Goal: Task Accomplishment & Management: Manage account settings

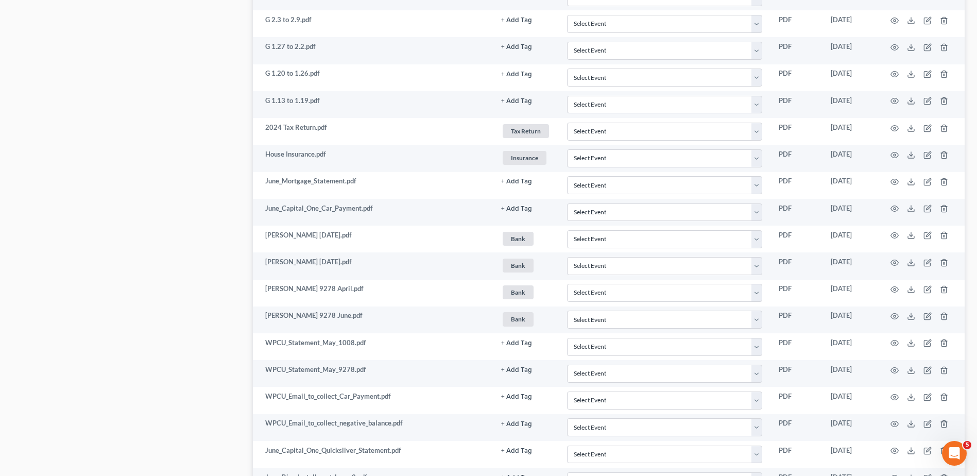
scroll to position [1389, 0]
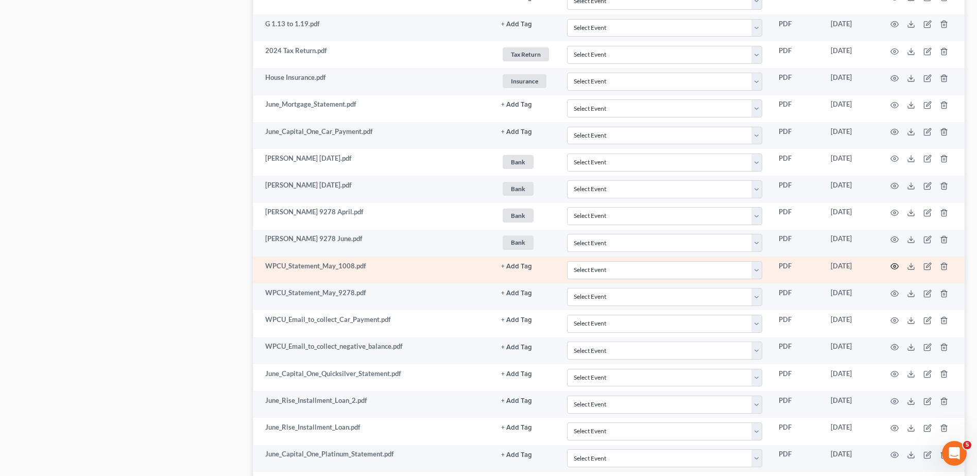
click at [892, 268] on icon "button" at bounding box center [894, 266] width 8 height 8
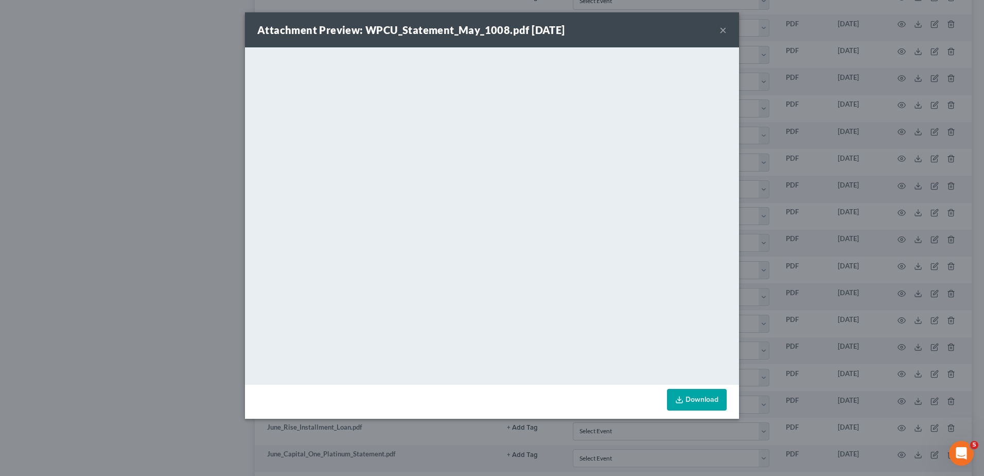
click at [724, 28] on button "×" at bounding box center [723, 30] width 7 height 12
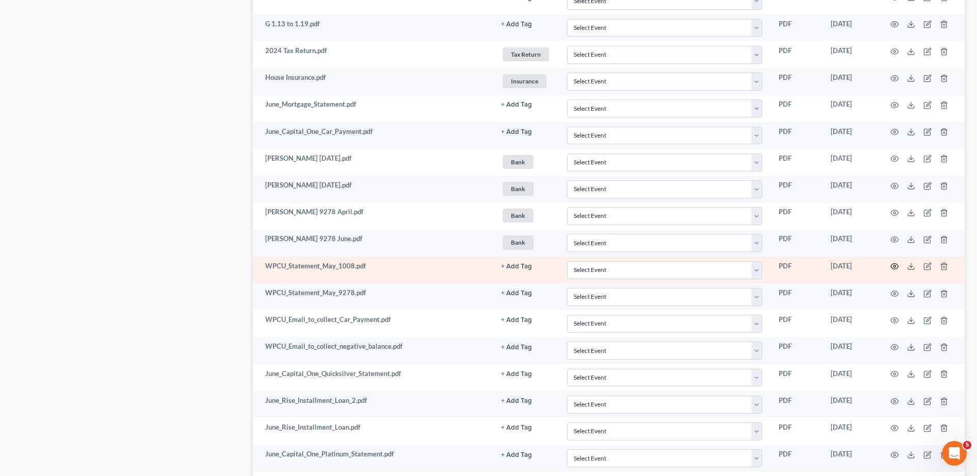
click at [894, 265] on circle "button" at bounding box center [894, 266] width 2 height 2
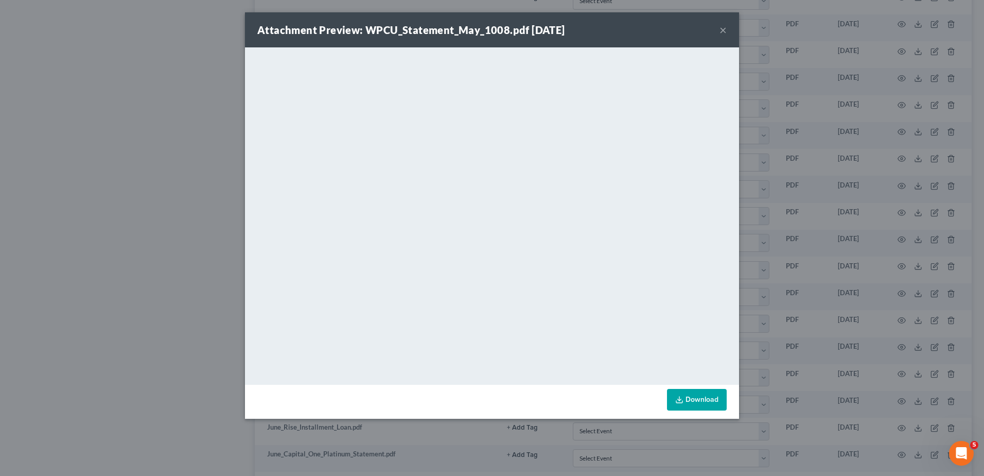
click at [723, 29] on button "×" at bounding box center [723, 30] width 7 height 12
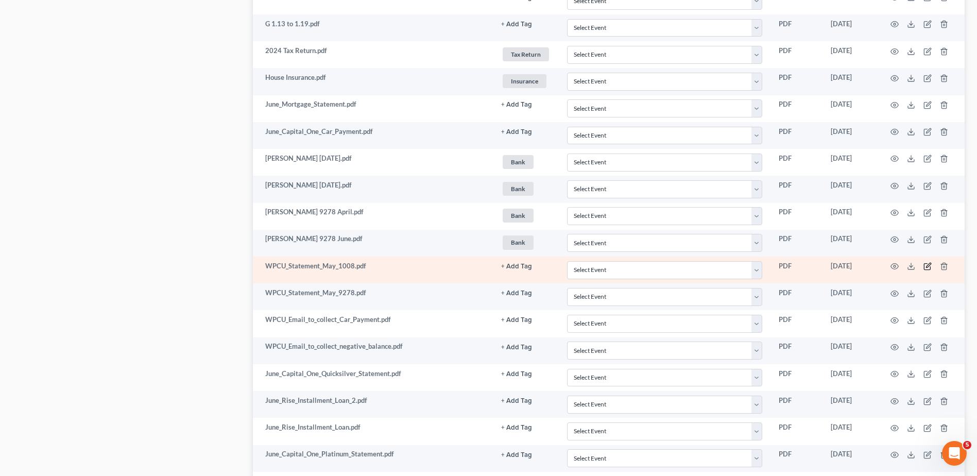
click at [926, 265] on icon "button" at bounding box center [927, 266] width 8 height 8
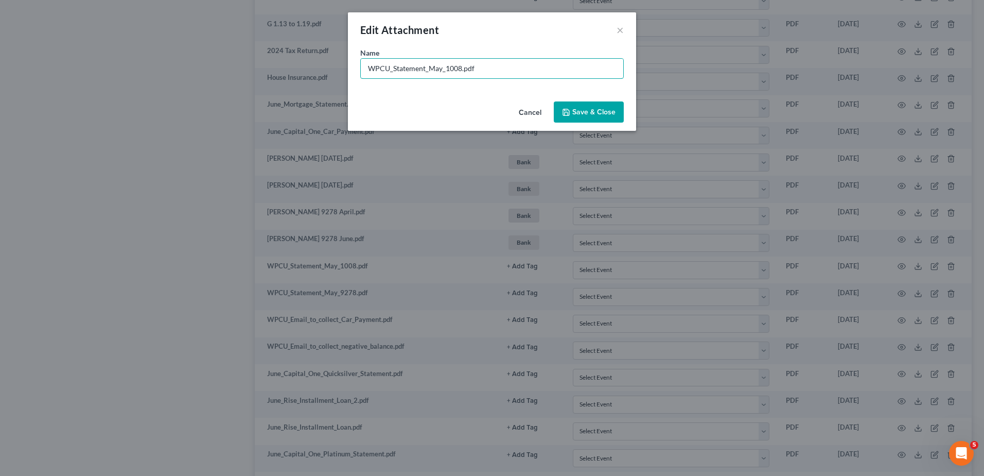
drag, startPoint x: 445, startPoint y: 69, endPoint x: 337, endPoint y: 68, distance: 108.1
click at [338, 68] on div "Edit Attachment × Name * WPCU_Statement_May_1008.pdf Cancel Save & Close" at bounding box center [492, 238] width 984 height 476
click at [424, 69] on input "[PERSON_NAME] 1008.pdf" at bounding box center [492, 69] width 263 height 20
type input "[PERSON_NAME] [DATE]pdf"
click at [597, 110] on span "Save & Close" at bounding box center [593, 112] width 43 height 9
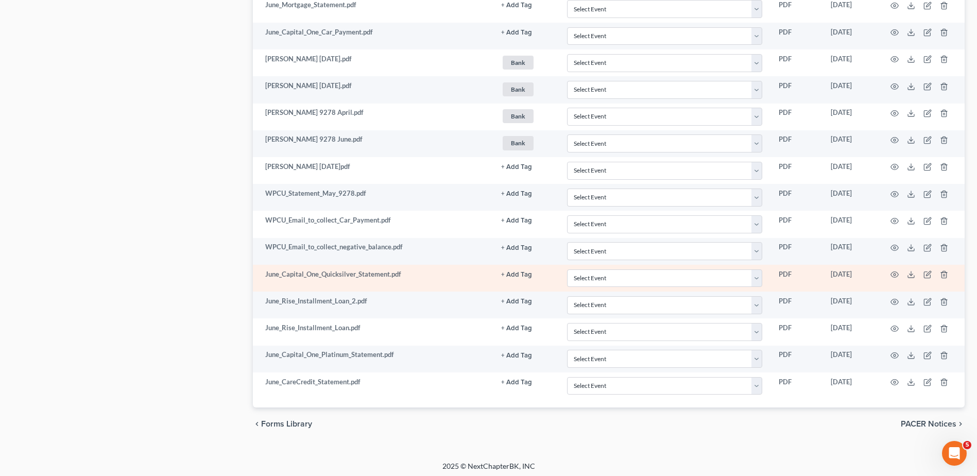
scroll to position [1492, 0]
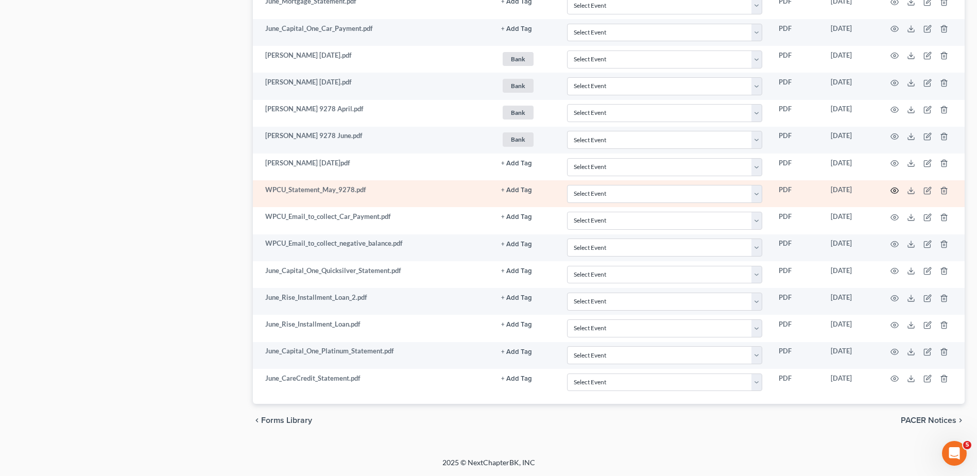
click at [894, 188] on icon "button" at bounding box center [894, 190] width 8 height 8
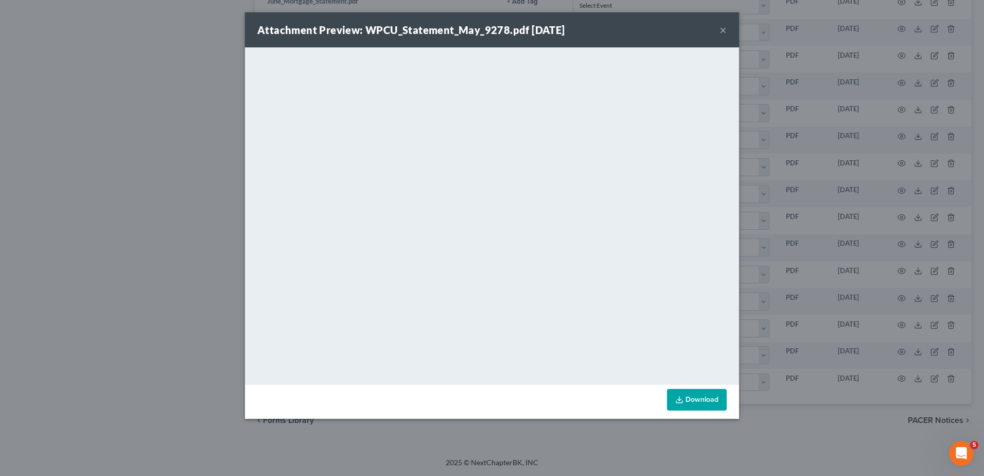
click at [722, 31] on button "×" at bounding box center [723, 30] width 7 height 12
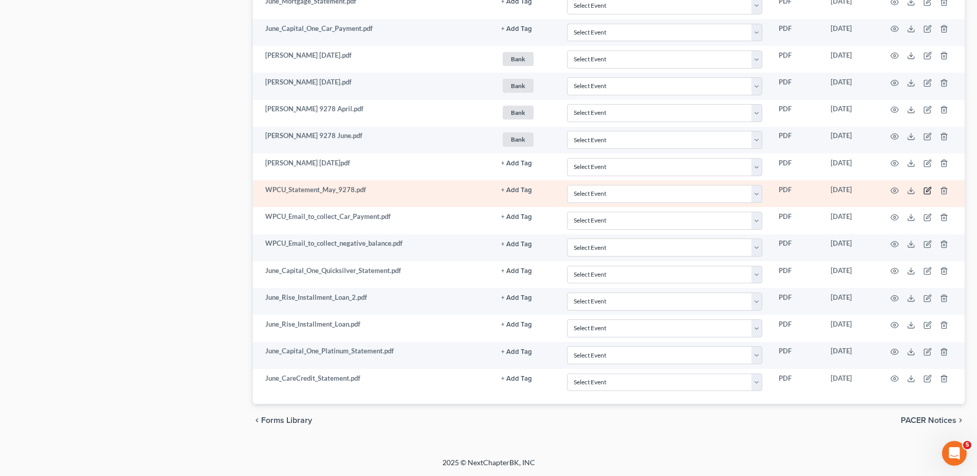
click at [926, 190] on icon "button" at bounding box center [928, 189] width 5 height 5
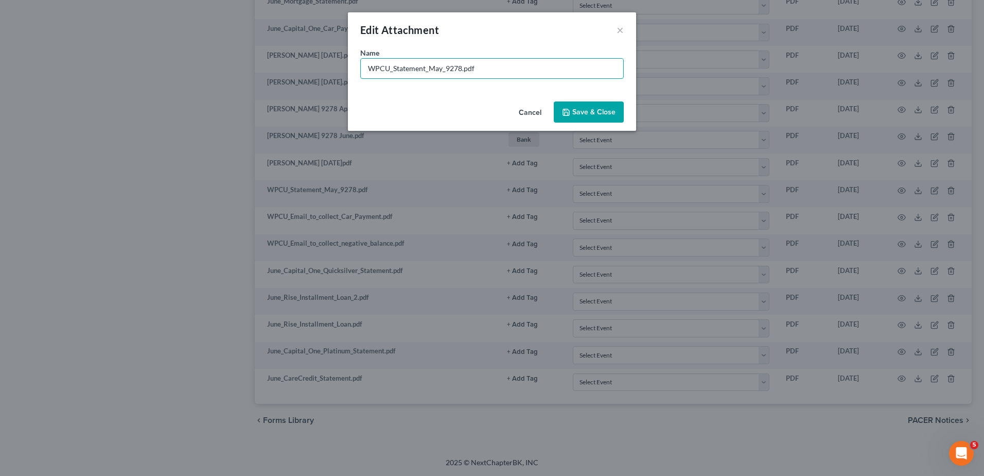
drag, startPoint x: 445, startPoint y: 69, endPoint x: 292, endPoint y: 67, distance: 153.4
click at [292, 67] on div "Edit Attachment × Name * WPCU_Statement_May_9278.pdf Cancel Save & Close" at bounding box center [492, 238] width 984 height 476
click at [423, 67] on input "[PERSON_NAME] 9278.pdf" at bounding box center [492, 69] width 263 height 20
type input "[PERSON_NAME] 9278 May.pdf"
click at [605, 110] on span "Save & Close" at bounding box center [593, 112] width 43 height 9
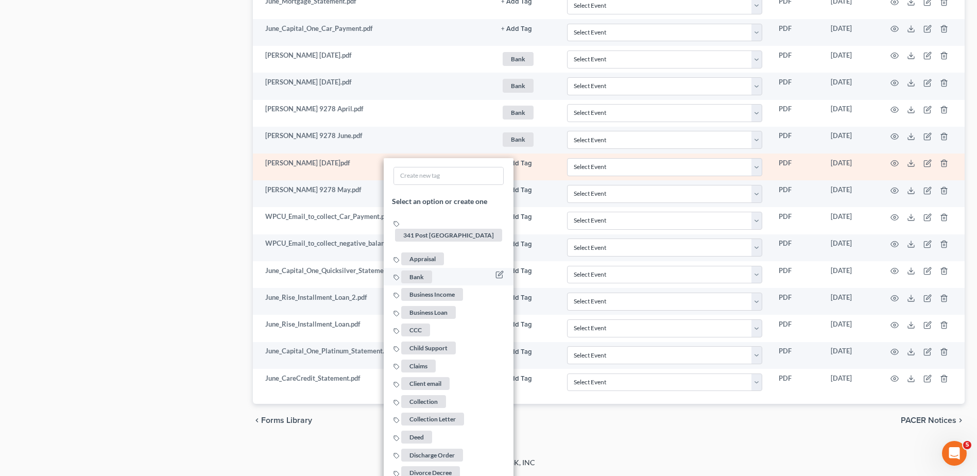
click at [418, 270] on span "Bank" at bounding box center [416, 276] width 31 height 13
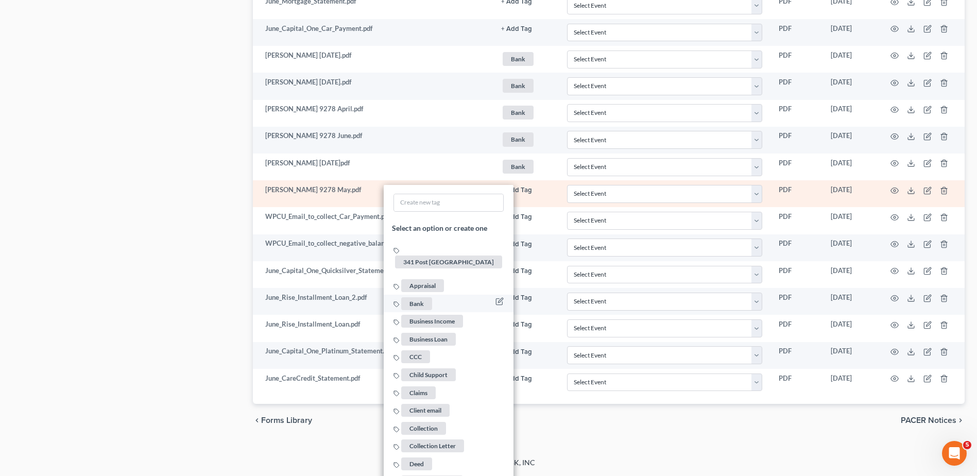
click at [419, 297] on span "Bank" at bounding box center [416, 303] width 31 height 13
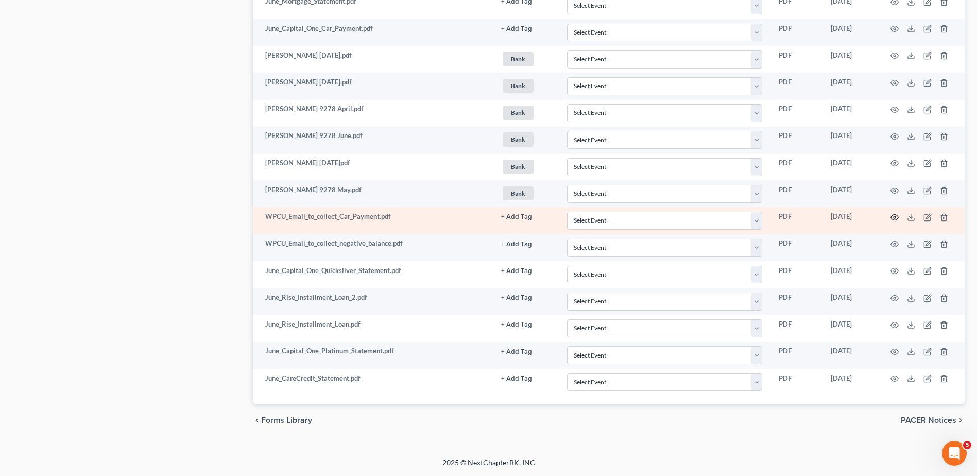
click at [893, 216] on icon "button" at bounding box center [894, 217] width 8 height 8
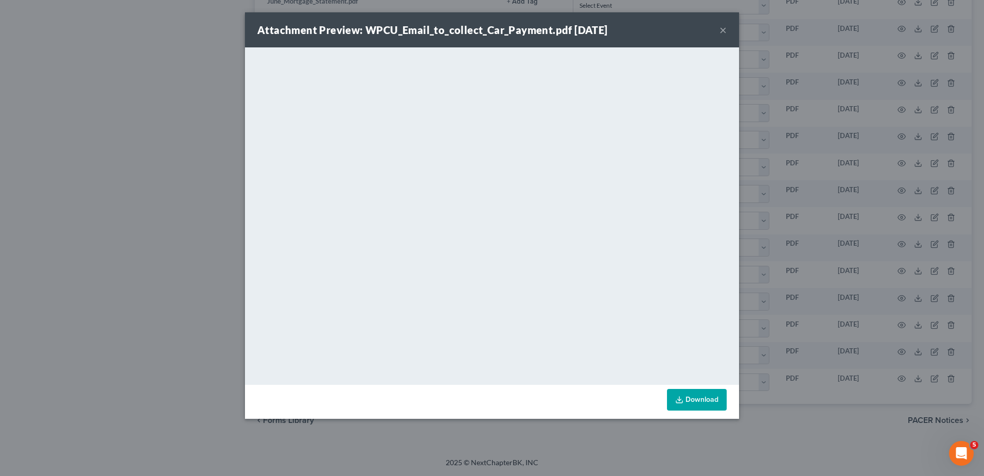
click at [722, 29] on button "×" at bounding box center [723, 30] width 7 height 12
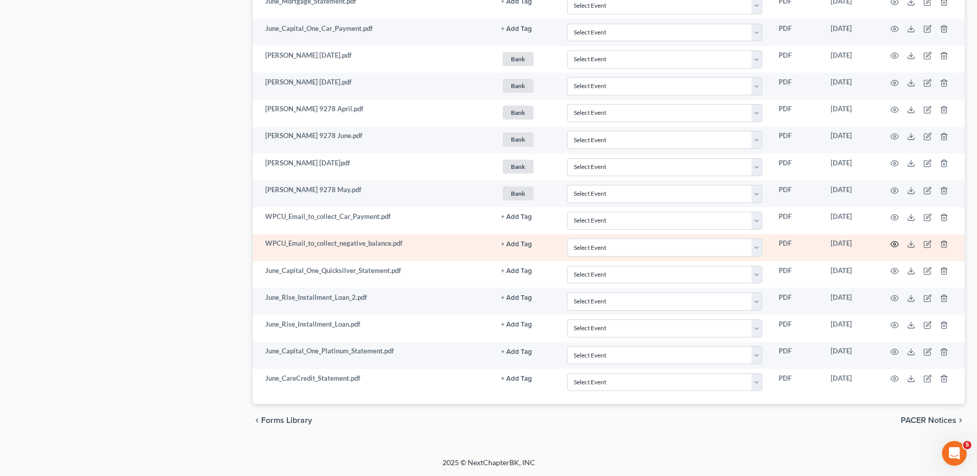
click at [896, 242] on icon "button" at bounding box center [894, 244] width 8 height 8
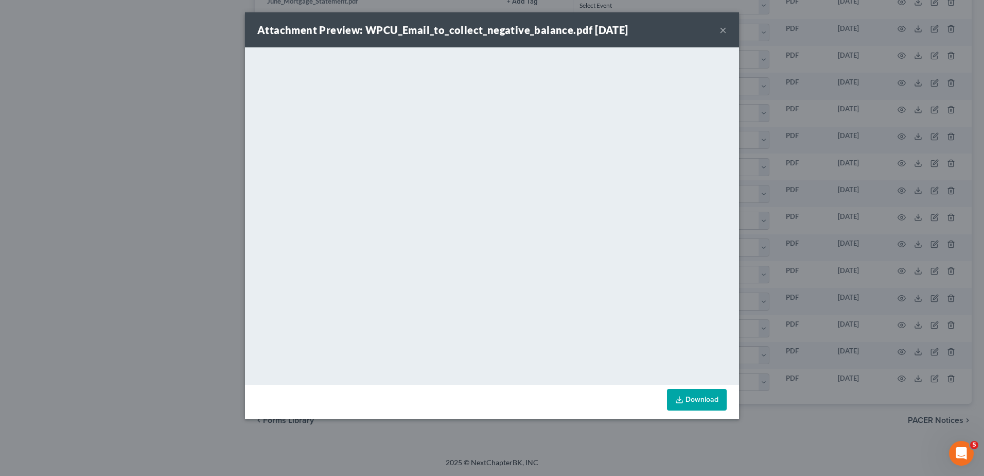
click at [721, 30] on button "×" at bounding box center [723, 30] width 7 height 12
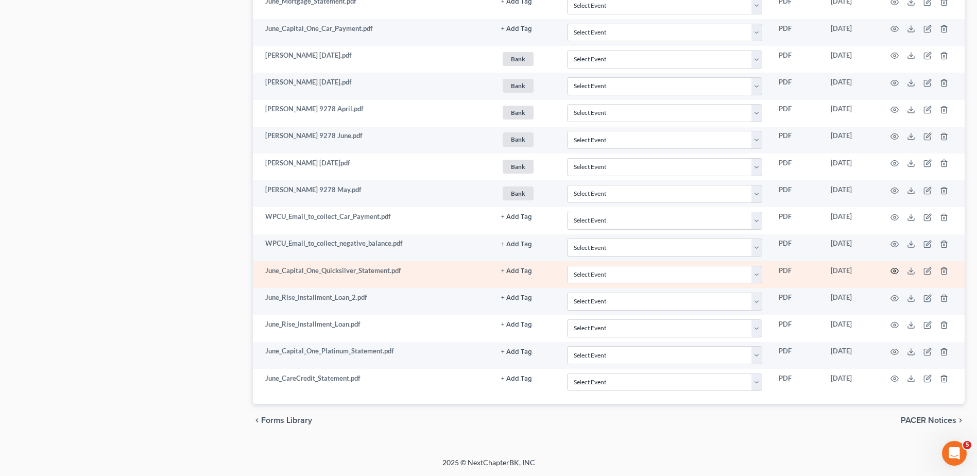
click at [893, 269] on icon "button" at bounding box center [894, 271] width 8 height 8
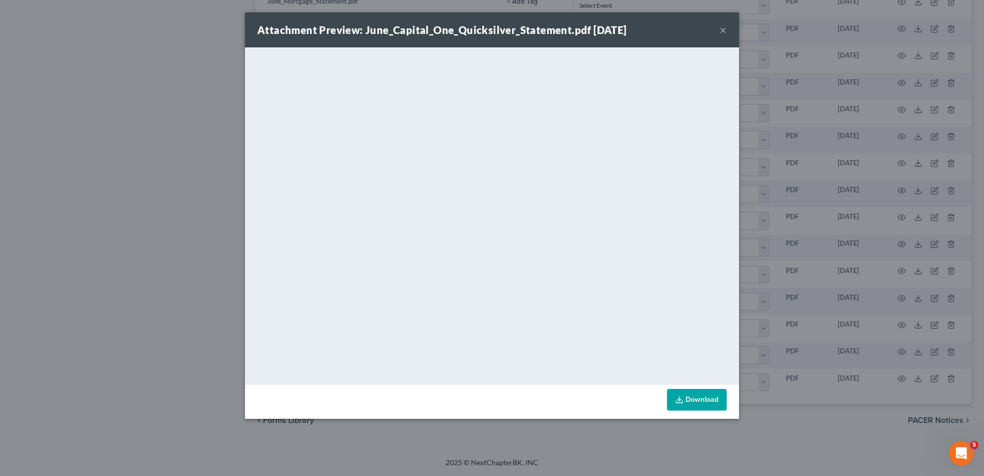
click at [723, 29] on button "×" at bounding box center [723, 30] width 7 height 12
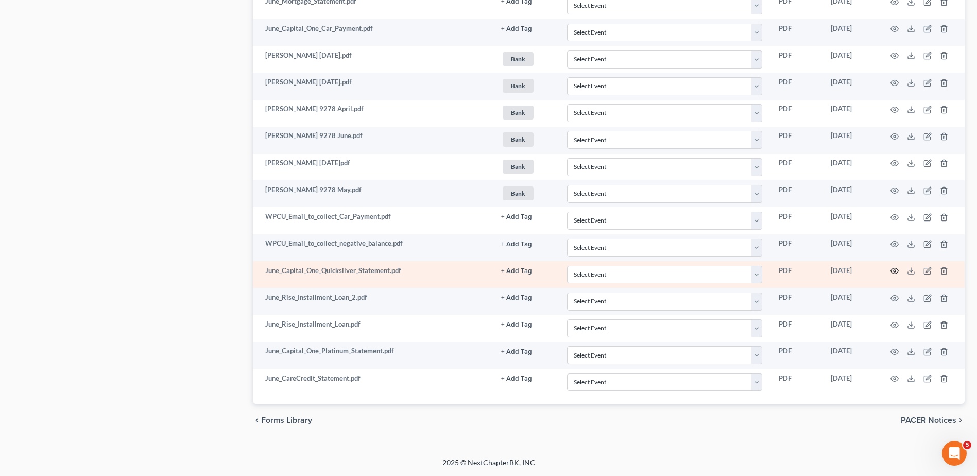
click at [893, 270] on circle "button" at bounding box center [894, 271] width 2 height 2
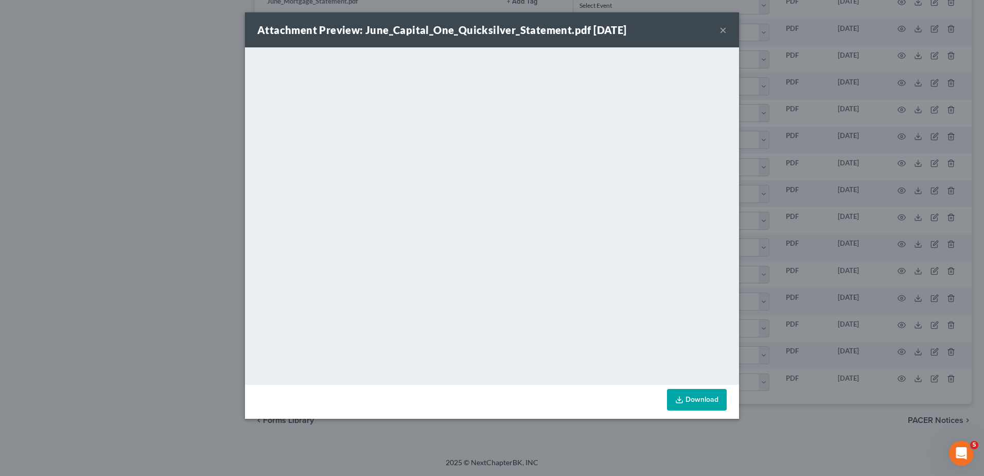
click at [723, 29] on button "×" at bounding box center [723, 30] width 7 height 12
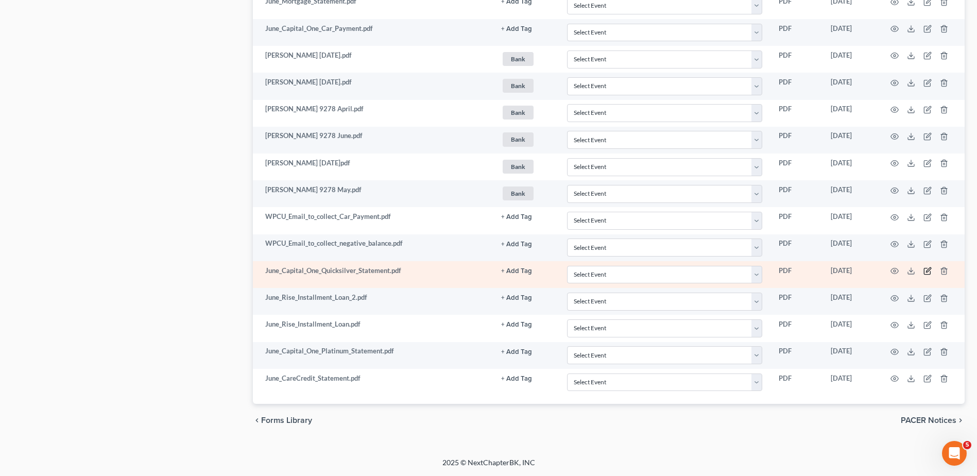
click at [929, 269] on icon "button" at bounding box center [927, 271] width 8 height 8
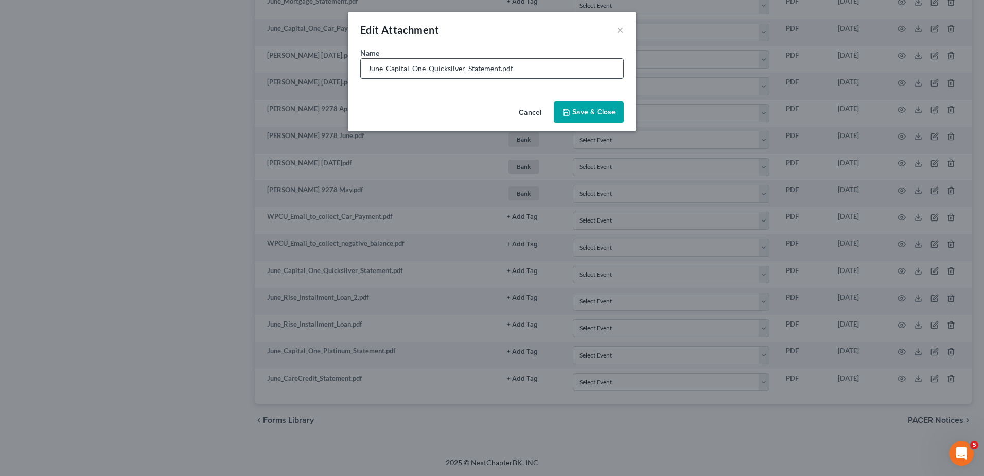
click at [369, 68] on input "June_Capital_One_Quicksilver_Statement.pdf" at bounding box center [492, 69] width 263 height 20
type input "Bill June_Capital_One_Quicksilver_Statement.pdf"
click at [607, 107] on button "Save & Close" at bounding box center [589, 112] width 70 height 22
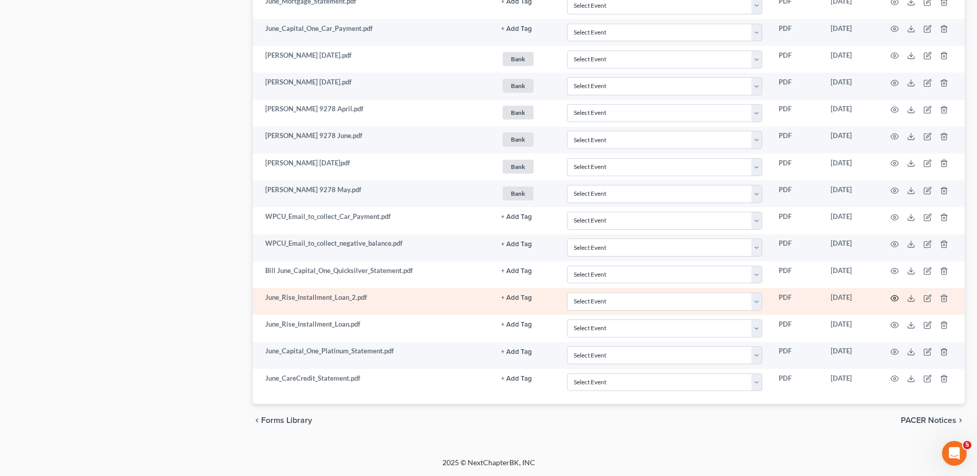
click at [893, 297] on circle "button" at bounding box center [894, 298] width 2 height 2
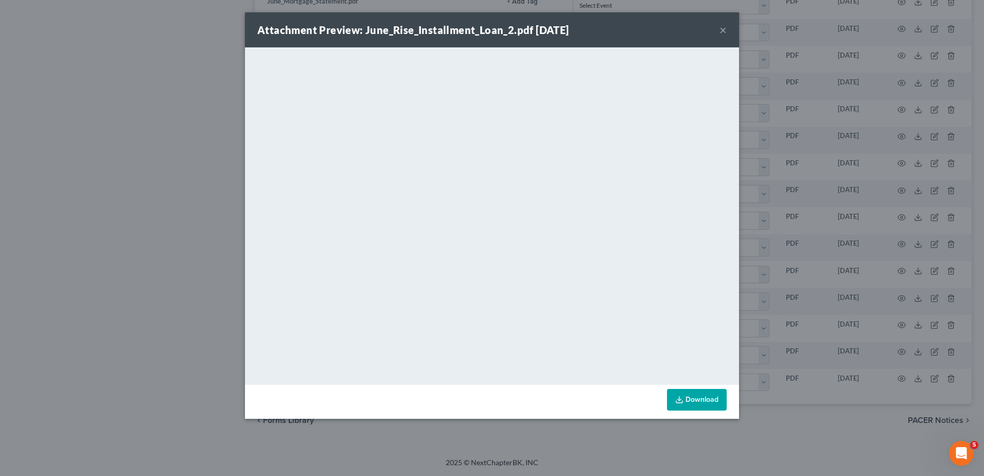
click at [721, 29] on button "×" at bounding box center [723, 30] width 7 height 12
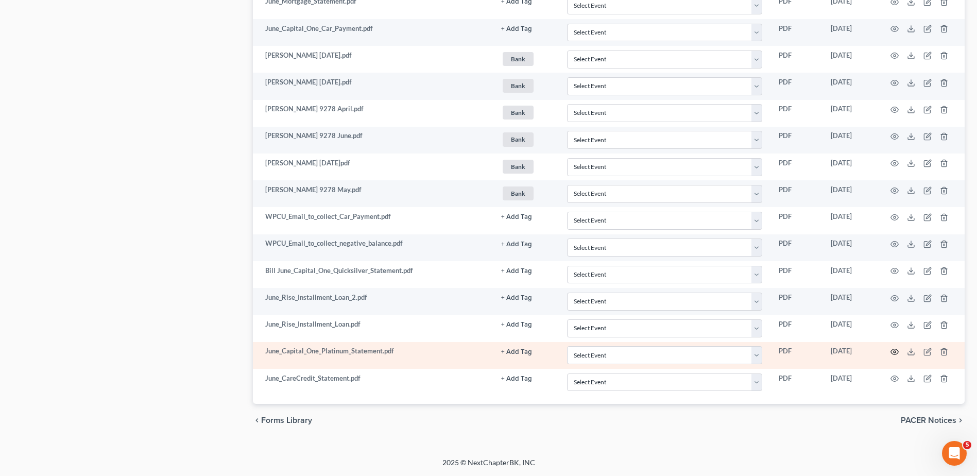
click at [894, 352] on icon "button" at bounding box center [894, 351] width 8 height 8
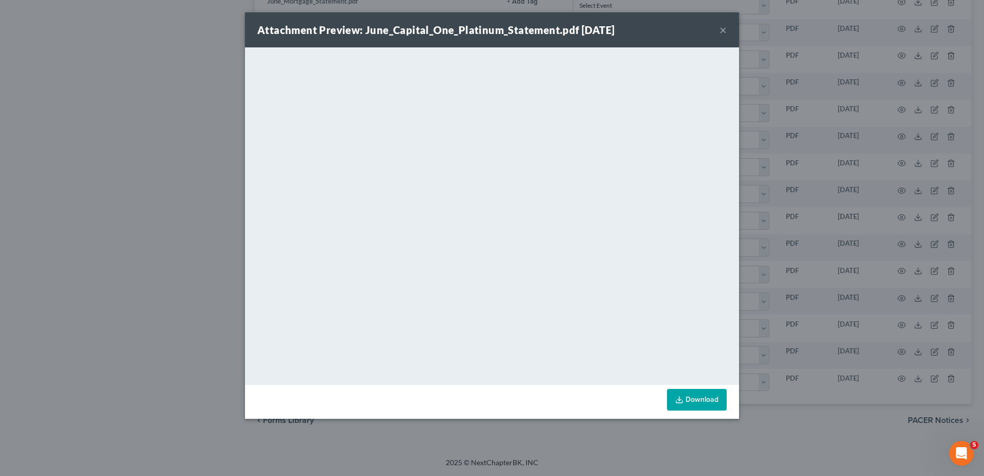
click at [721, 30] on button "×" at bounding box center [723, 30] width 7 height 12
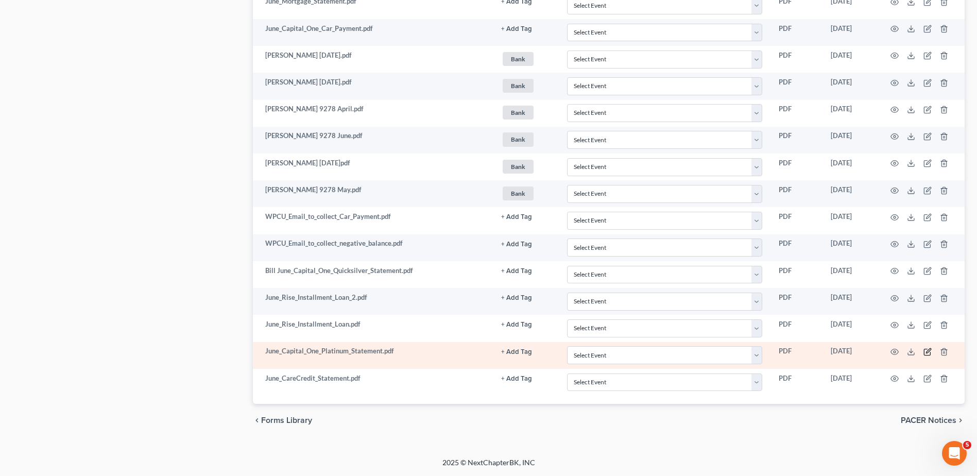
click at [924, 352] on icon "button" at bounding box center [927, 352] width 6 height 6
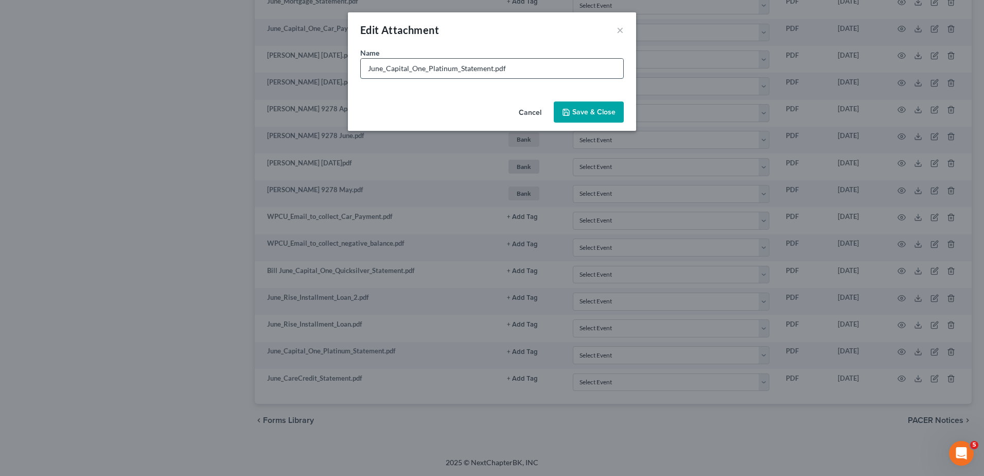
click at [368, 68] on input "June_Capital_One_Platinum_Statement.pdf" at bounding box center [492, 69] width 263 height 20
type input "Bill June_Capital_One_Platinum_Statement.pdf"
click at [578, 111] on span "Save & Close" at bounding box center [593, 112] width 43 height 9
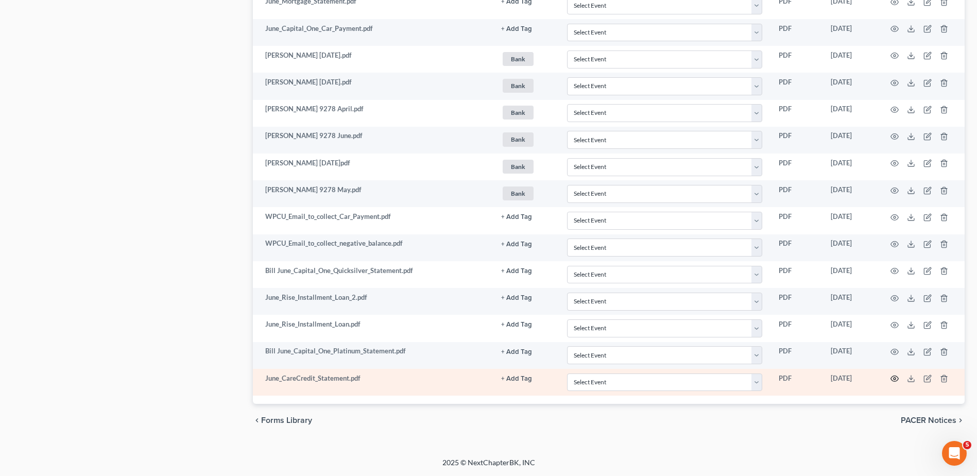
click at [893, 376] on icon "button" at bounding box center [895, 379] width 8 height 6
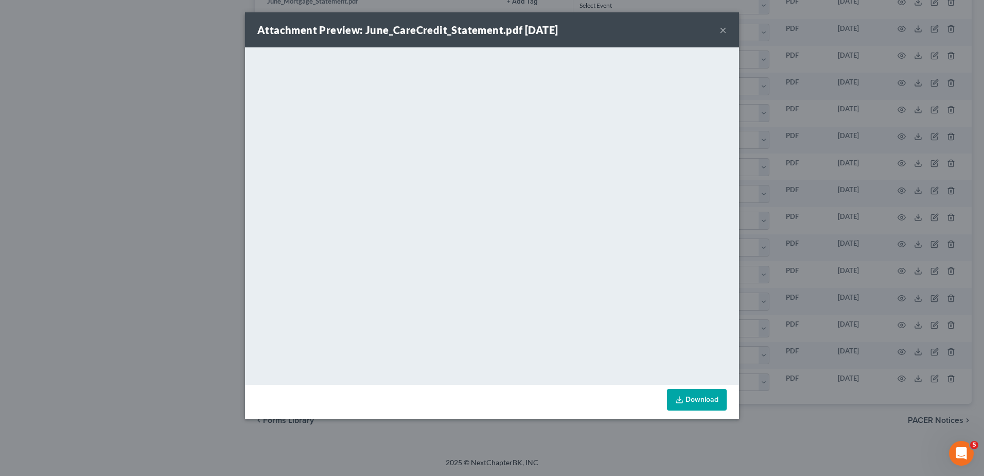
click at [721, 28] on button "×" at bounding box center [723, 30] width 7 height 12
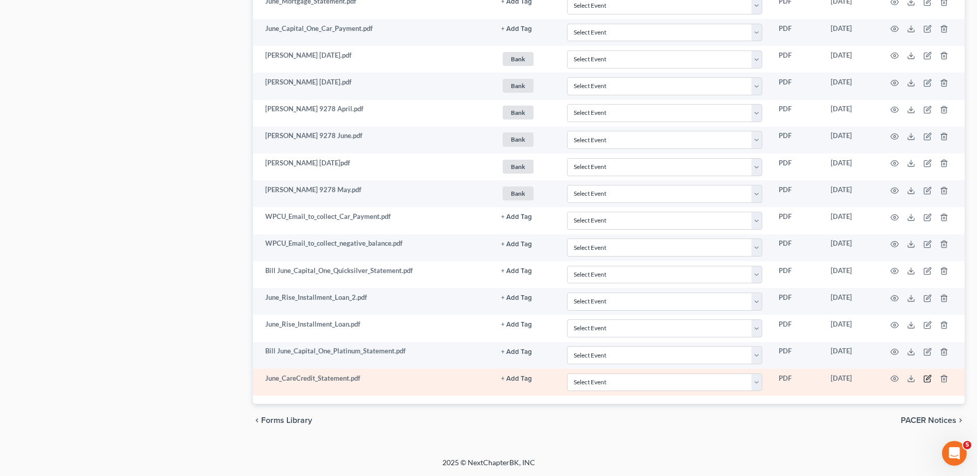
click at [926, 376] on icon "button" at bounding box center [927, 379] width 6 height 6
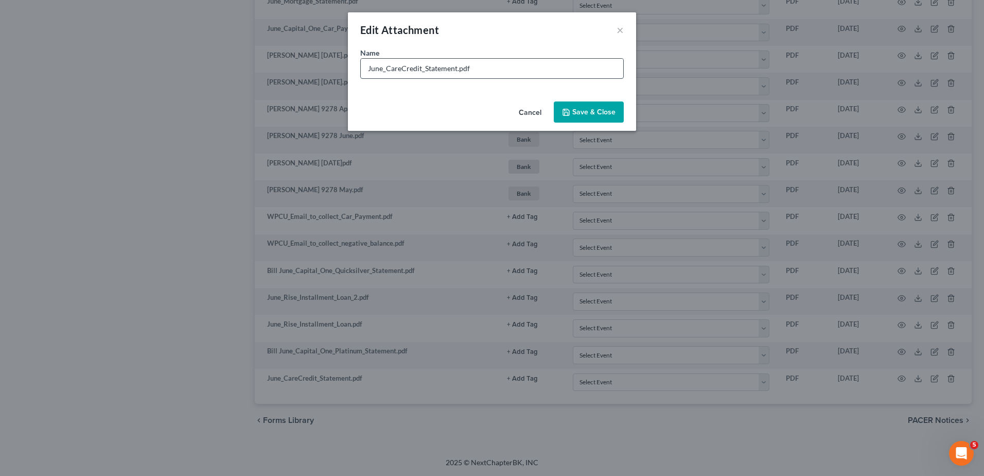
click at [369, 69] on input "June_CareCredit_Statement.pdf" at bounding box center [492, 69] width 263 height 20
type input "Bill June_CareCredit_Statement.pdf"
click at [590, 105] on button "Save & Close" at bounding box center [589, 112] width 70 height 22
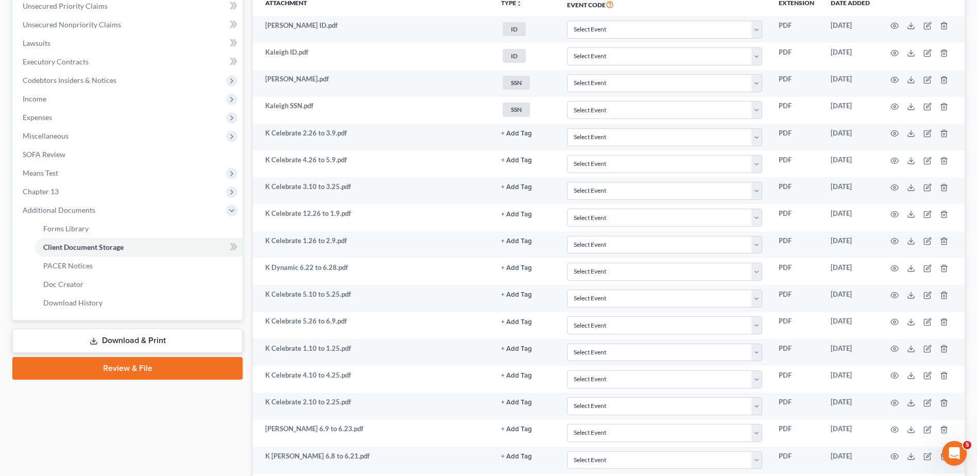
scroll to position [0, 0]
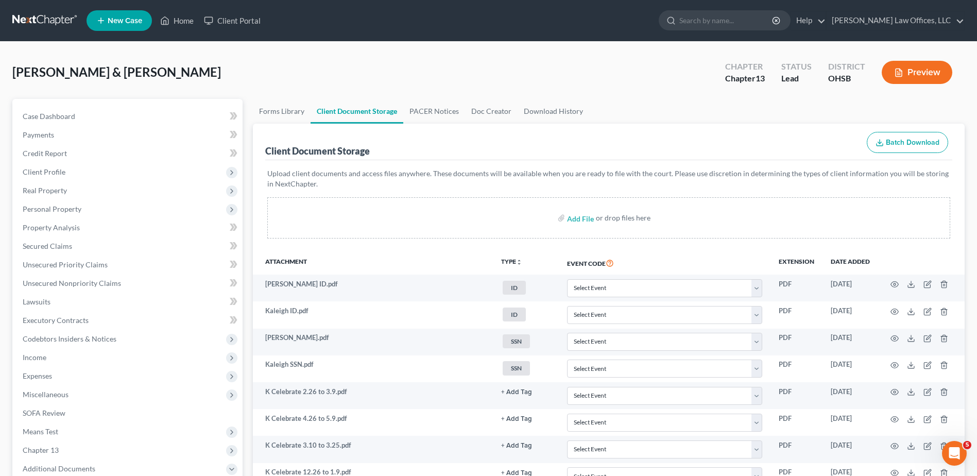
click at [904, 146] on span "Batch Download" at bounding box center [912, 142] width 54 height 9
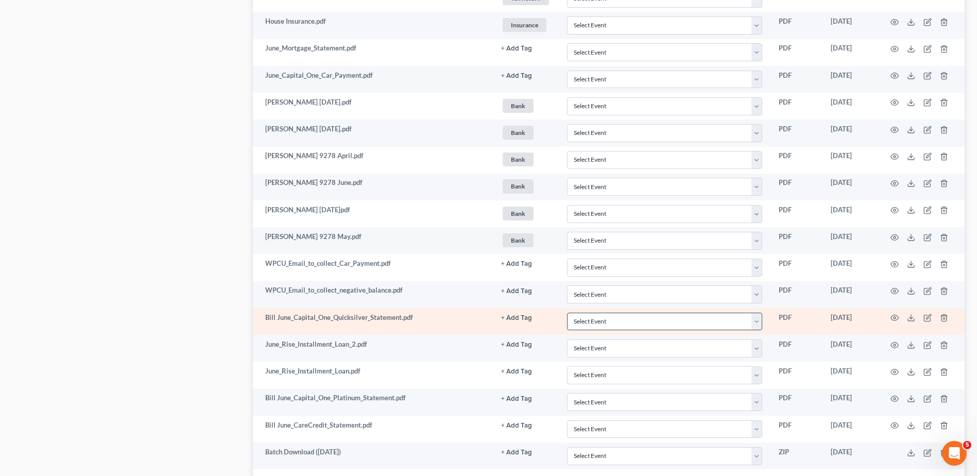
scroll to position [1519, 0]
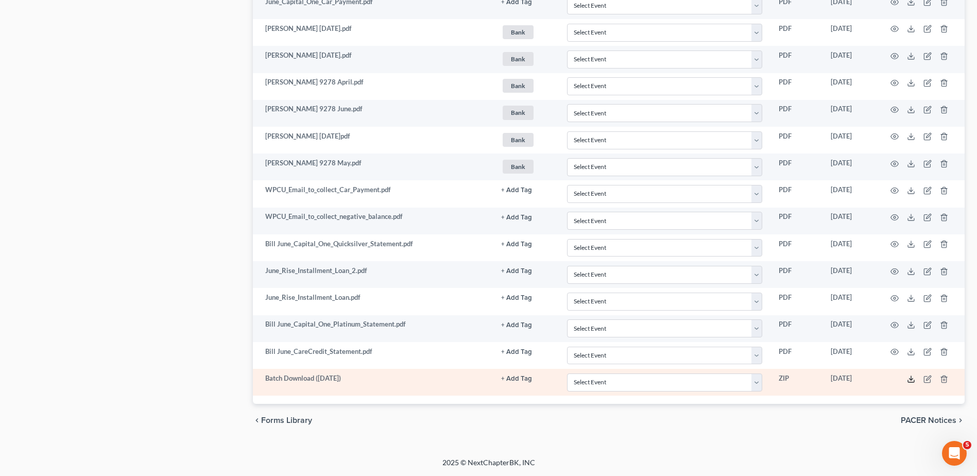
click at [911, 376] on line at bounding box center [911, 378] width 0 height 4
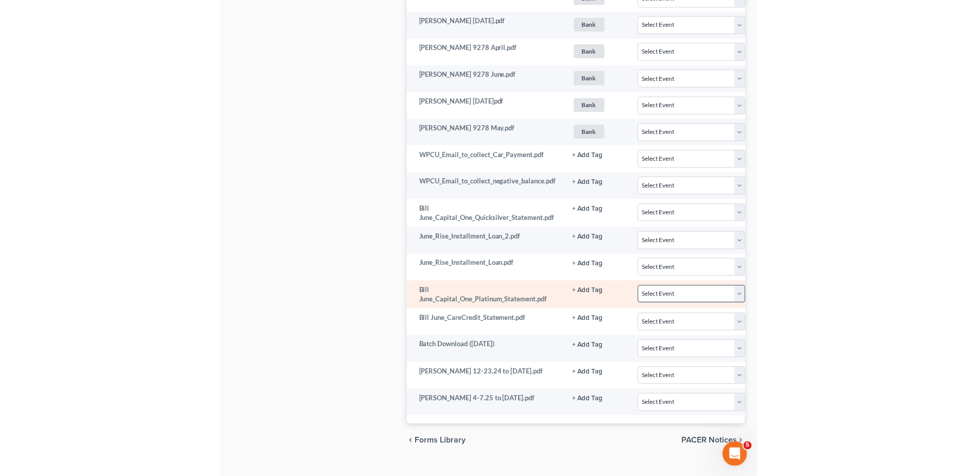
scroll to position [1573, 0]
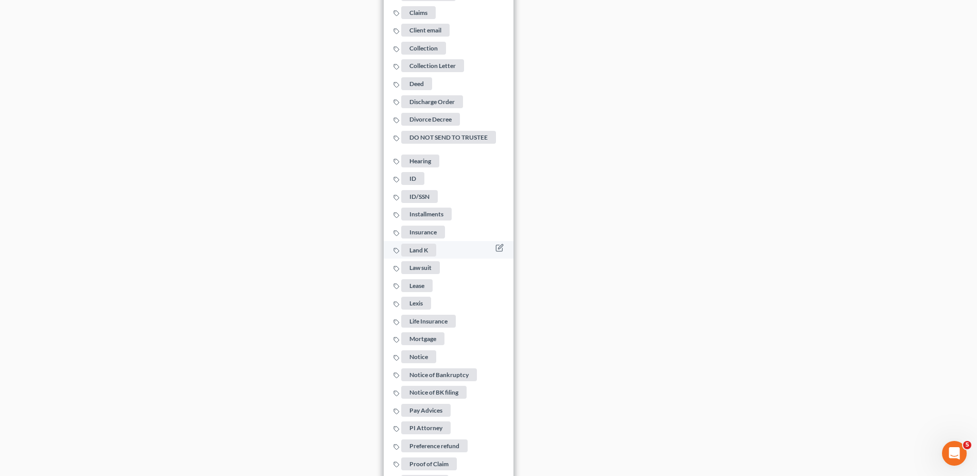
scroll to position [2191, 0]
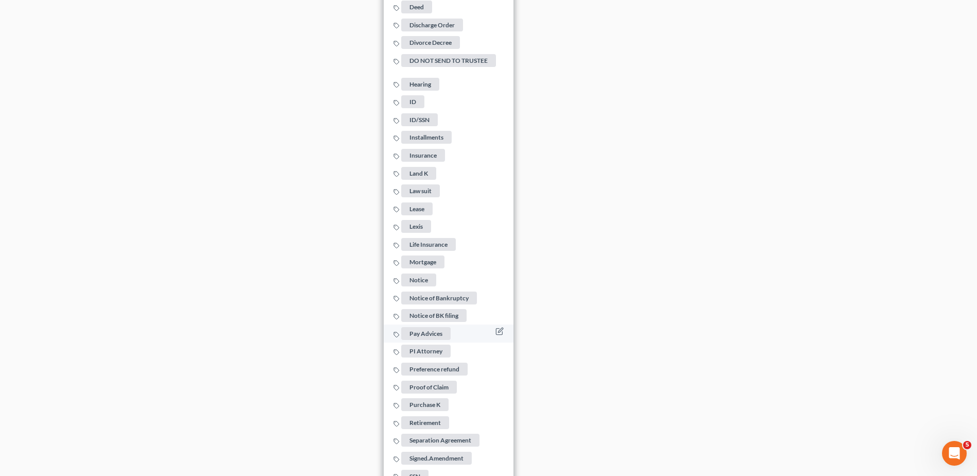
click at [435, 327] on span "Pay Advices" at bounding box center [425, 333] width 49 height 13
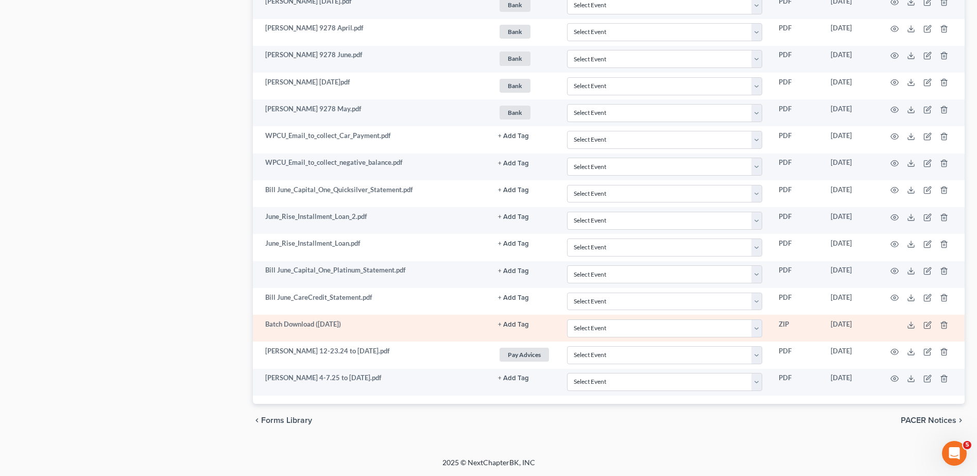
scroll to position [1573, 0]
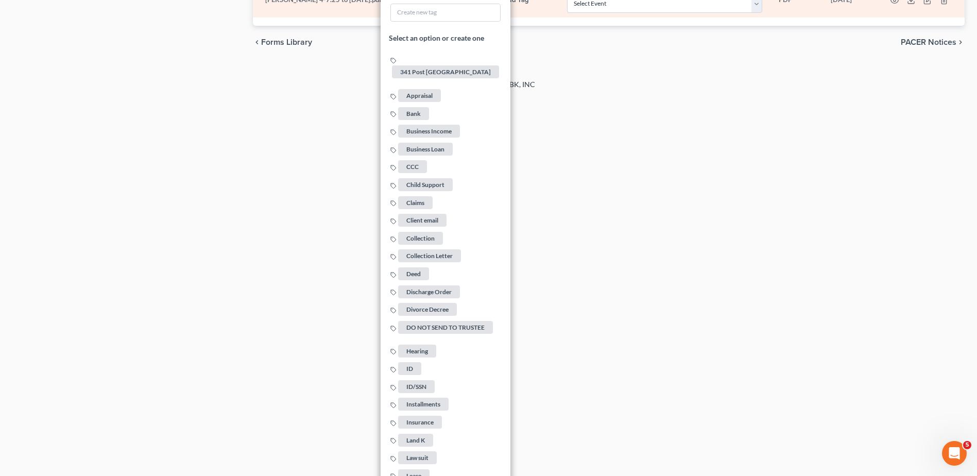
scroll to position [2242, 0]
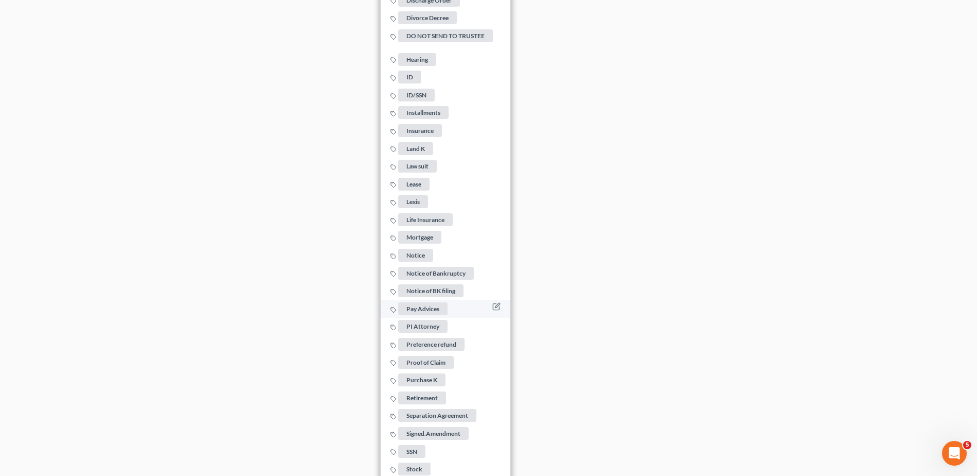
click at [434, 303] on span "Pay Advices" at bounding box center [422, 308] width 49 height 13
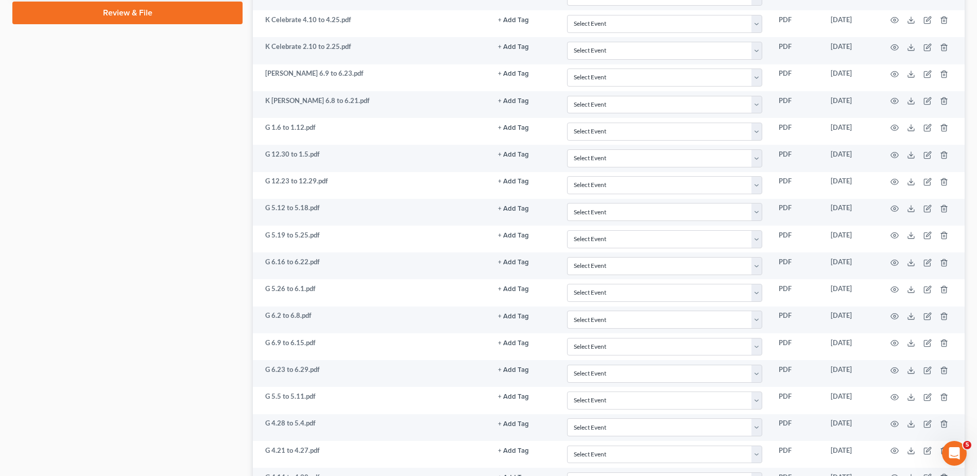
scroll to position [595, 0]
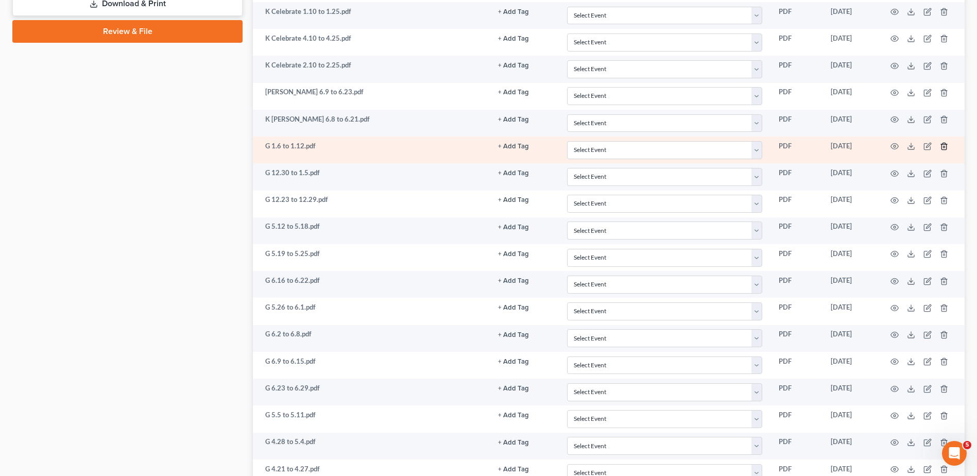
click at [943, 146] on icon "button" at bounding box center [944, 146] width 8 height 8
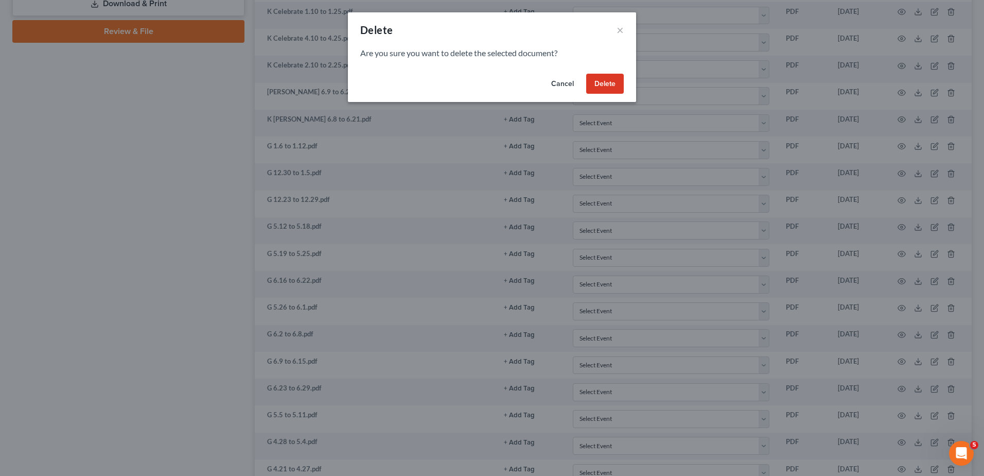
click at [613, 86] on button "Delete" at bounding box center [605, 84] width 38 height 21
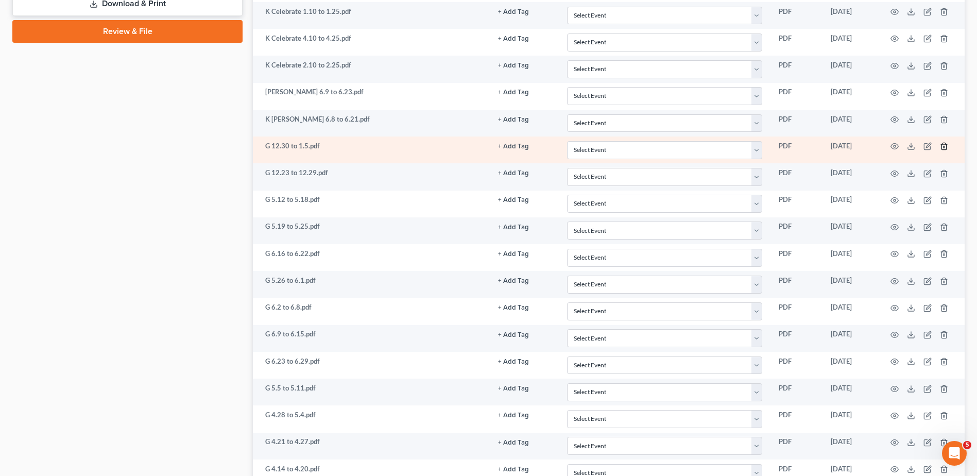
click at [944, 144] on polyline "button" at bounding box center [944, 144] width 6 height 0
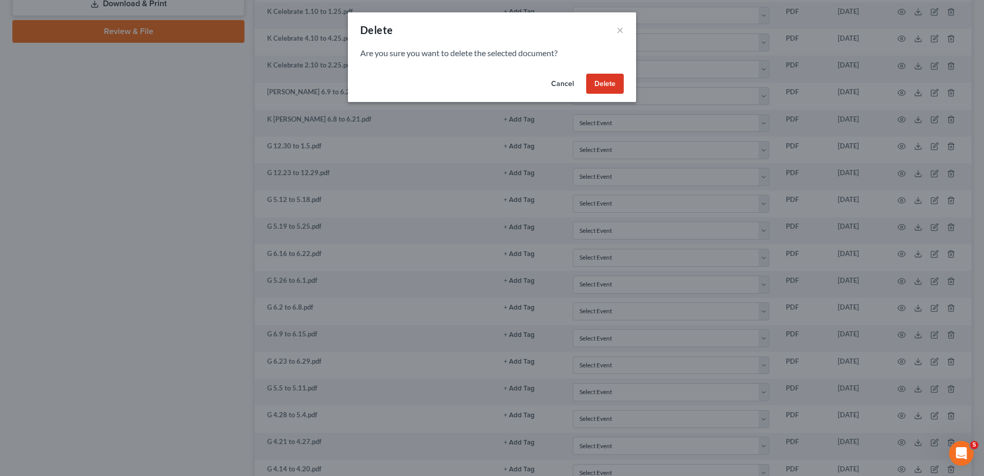
click at [597, 84] on button "Delete" at bounding box center [605, 84] width 38 height 21
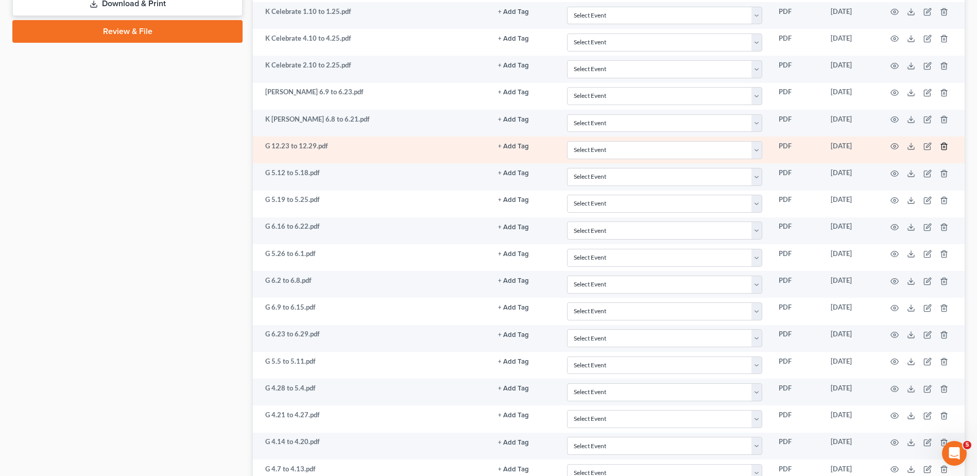
click at [943, 146] on icon "button" at bounding box center [944, 146] width 8 height 8
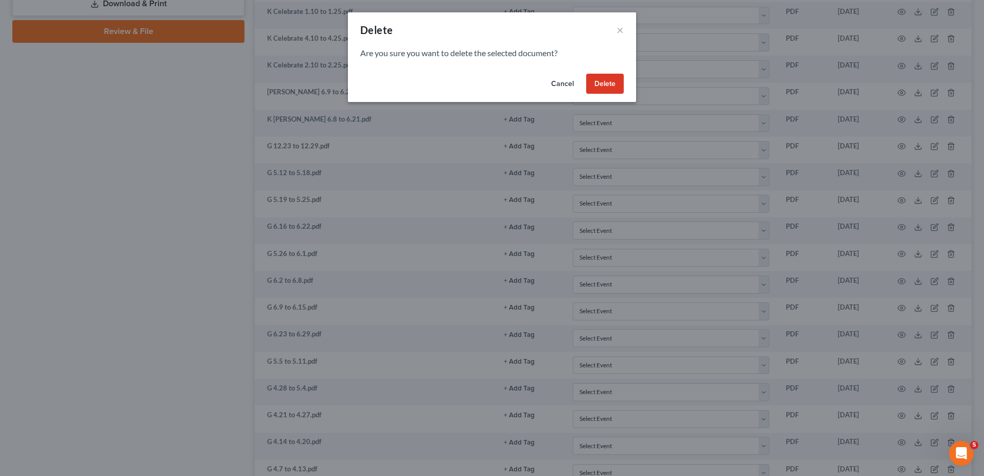
click at [593, 83] on button "Delete" at bounding box center [605, 84] width 38 height 21
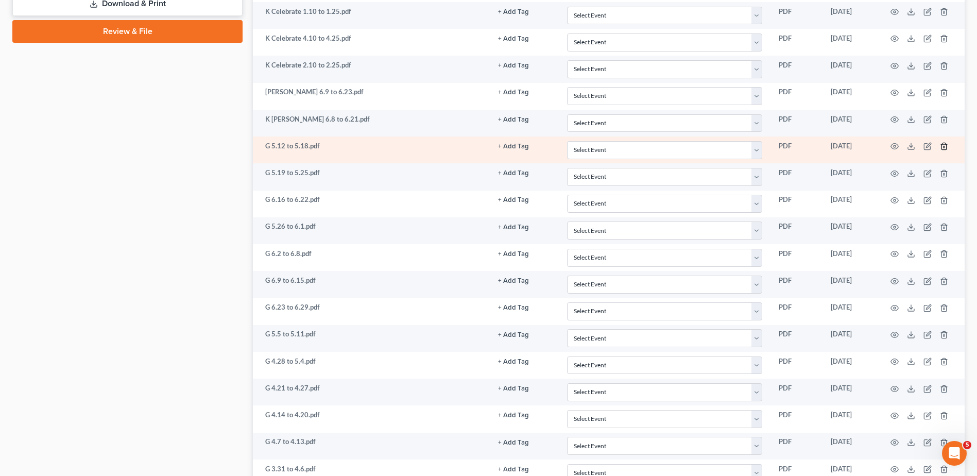
click at [943, 147] on line "button" at bounding box center [943, 147] width 0 height 2
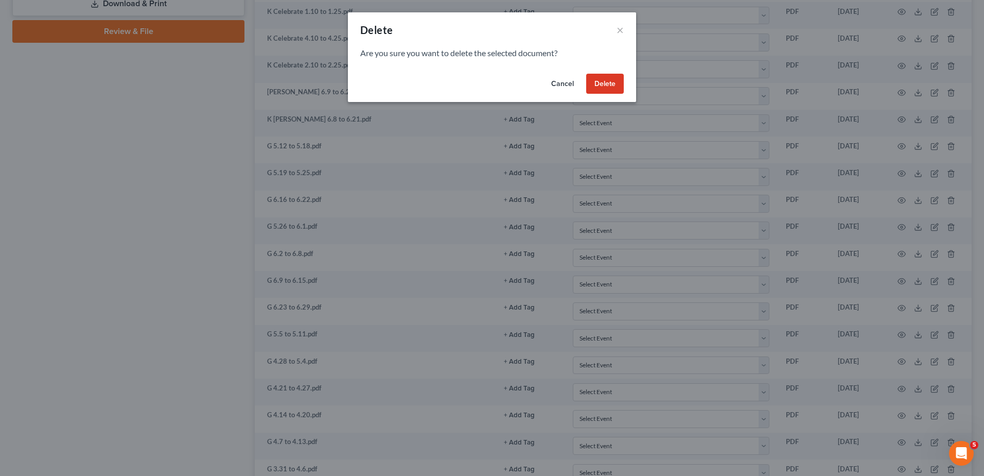
drag, startPoint x: 609, startPoint y: 84, endPoint x: 616, endPoint y: 92, distance: 9.8
click at [608, 84] on button "Delete" at bounding box center [605, 84] width 38 height 21
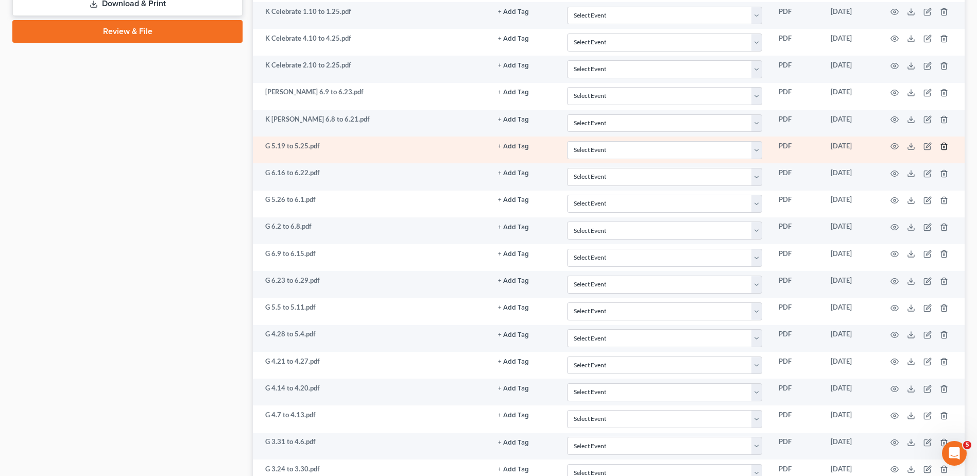
click at [943, 145] on icon "button" at bounding box center [944, 146] width 8 height 8
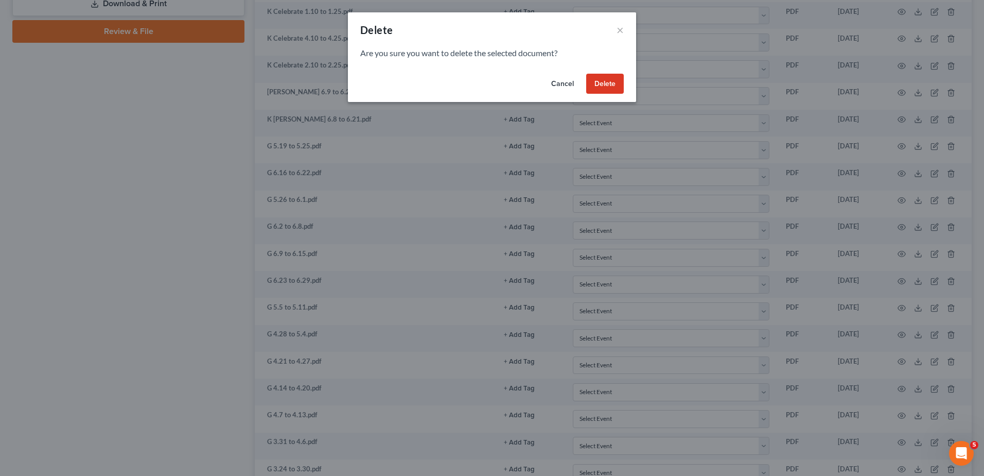
click at [596, 84] on button "Delete" at bounding box center [605, 84] width 38 height 21
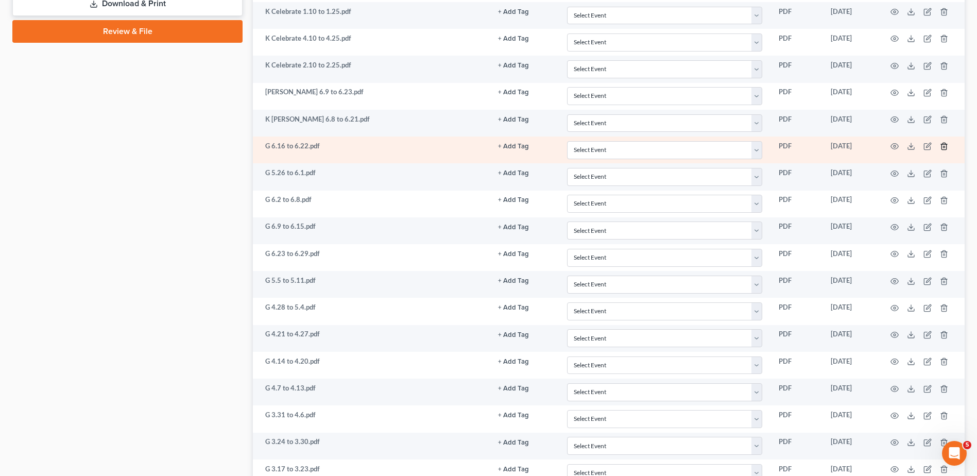
click at [941, 144] on icon "button" at bounding box center [944, 146] width 8 height 8
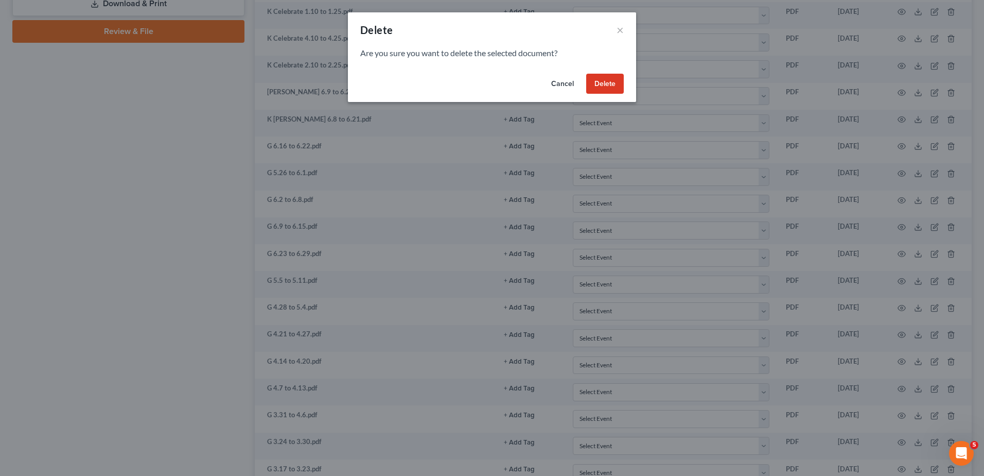
click at [611, 80] on button "Delete" at bounding box center [605, 84] width 38 height 21
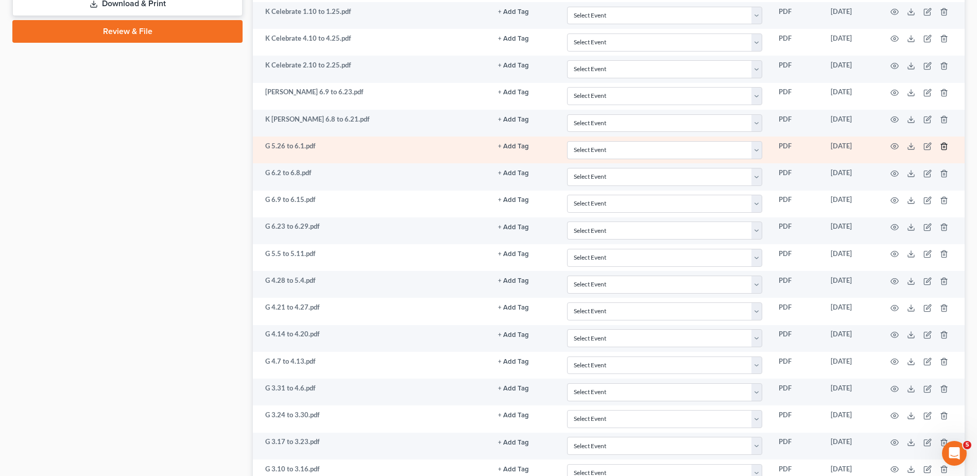
click at [942, 145] on icon "button" at bounding box center [943, 146] width 5 height 7
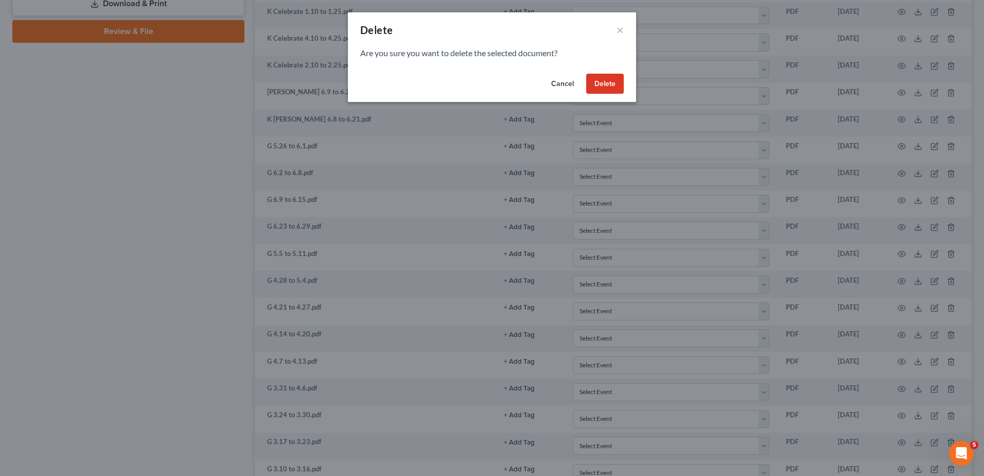
click at [606, 86] on button "Delete" at bounding box center [605, 84] width 38 height 21
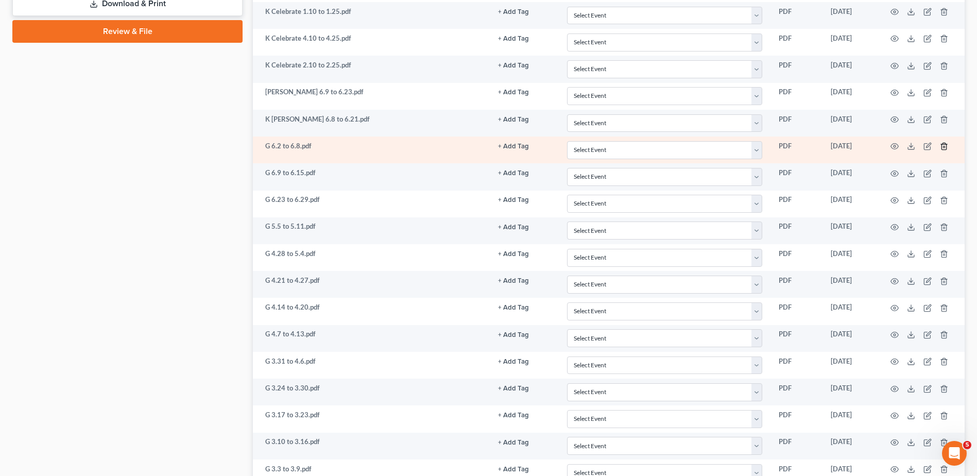
click at [943, 148] on line "button" at bounding box center [943, 147] width 0 height 2
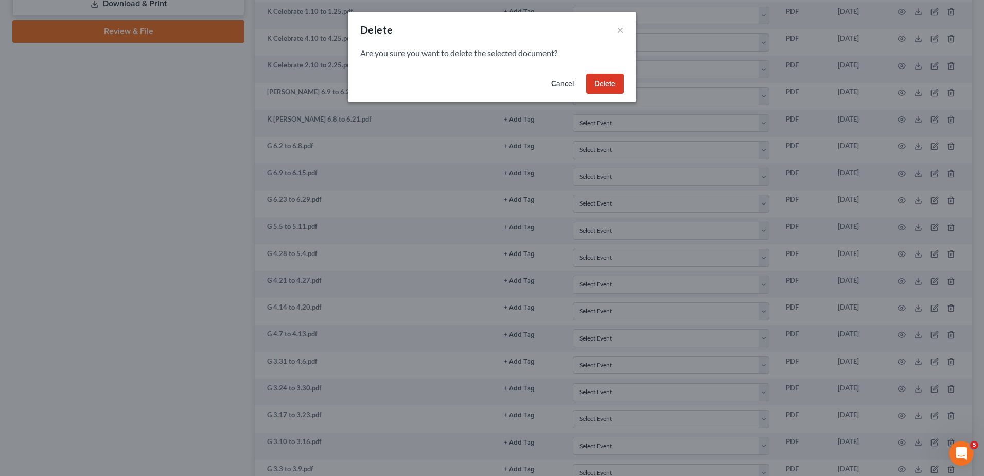
click at [603, 81] on button "Delete" at bounding box center [605, 84] width 38 height 21
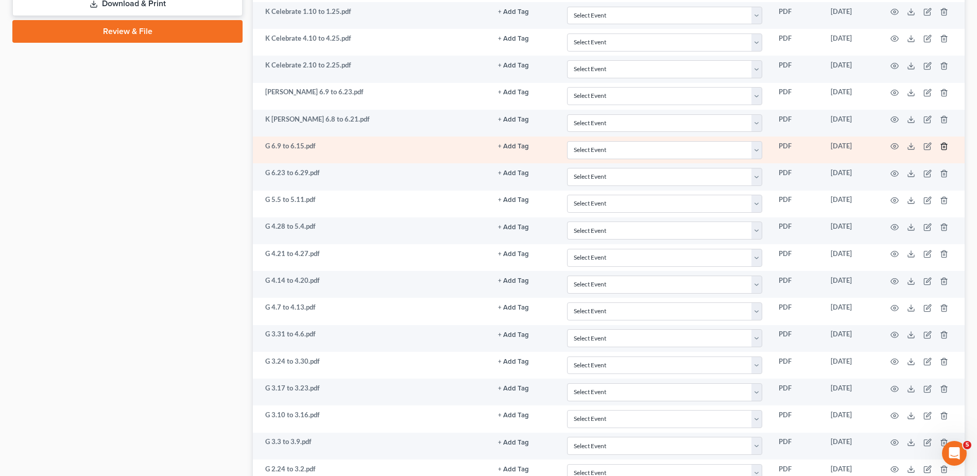
click at [944, 147] on line "button" at bounding box center [944, 147] width 0 height 2
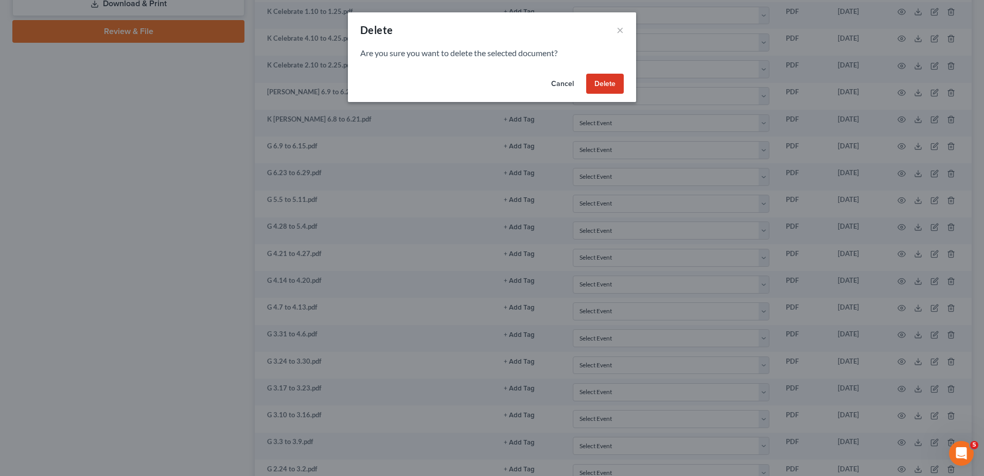
click at [617, 89] on button "Delete" at bounding box center [605, 84] width 38 height 21
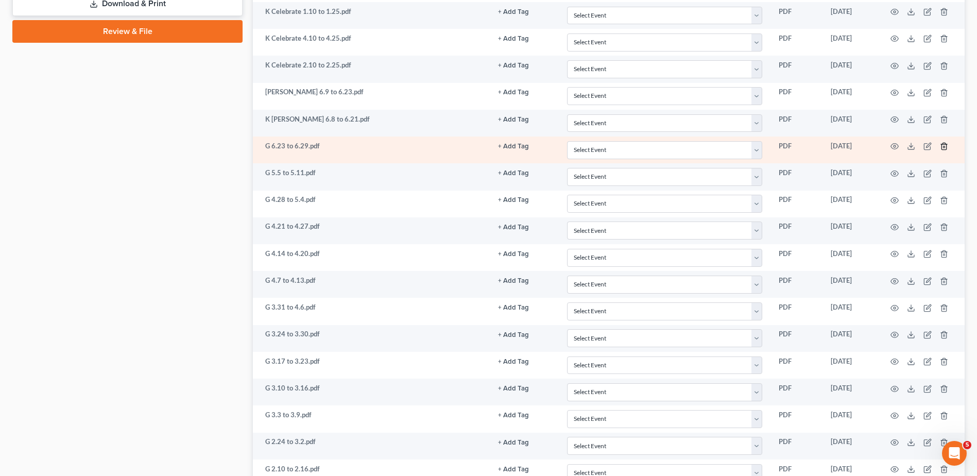
click at [942, 144] on polyline "button" at bounding box center [944, 144] width 6 height 0
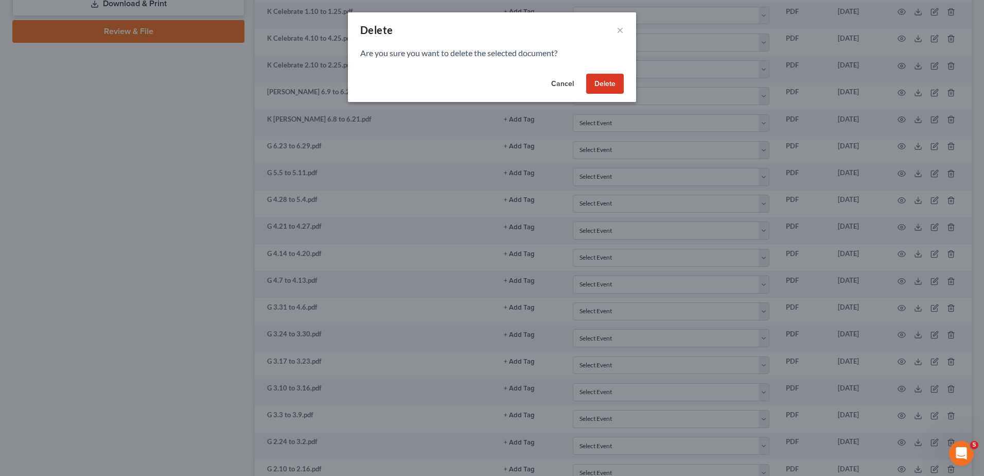
click at [602, 82] on button "Delete" at bounding box center [605, 84] width 38 height 21
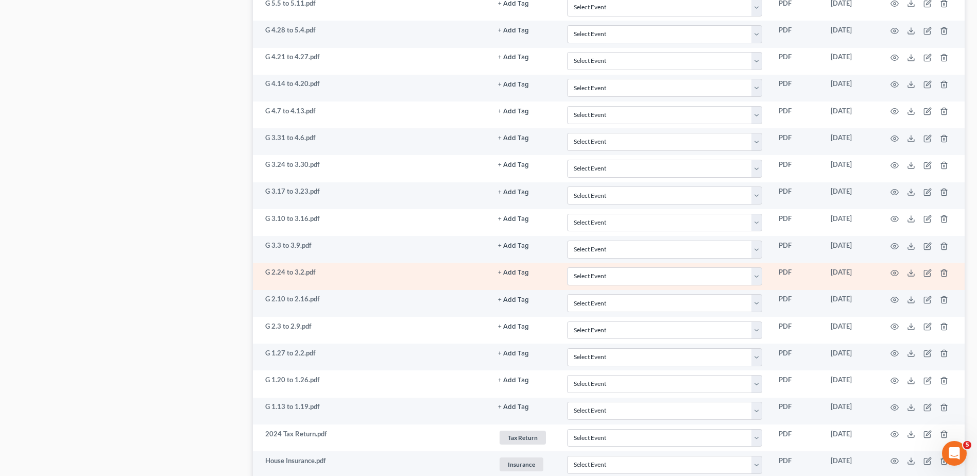
scroll to position [583, 0]
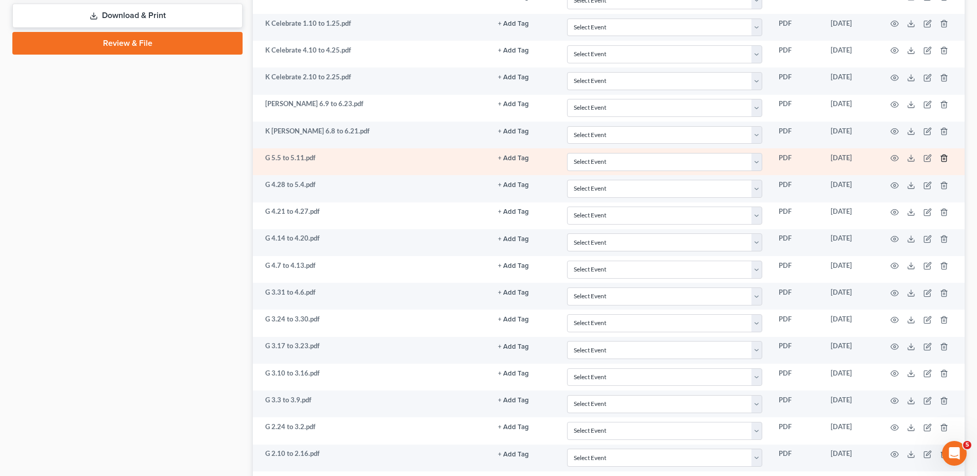
click at [943, 158] on line "button" at bounding box center [943, 159] width 0 height 2
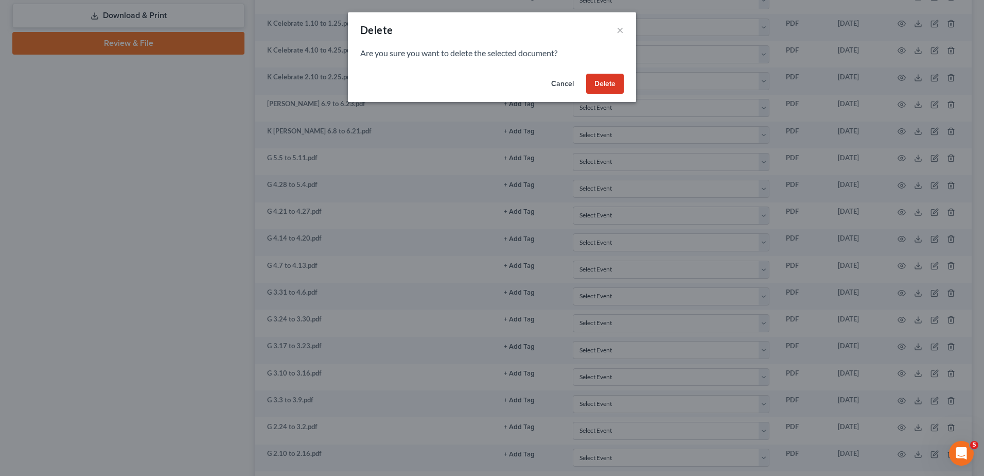
click at [606, 88] on button "Delete" at bounding box center [605, 84] width 38 height 21
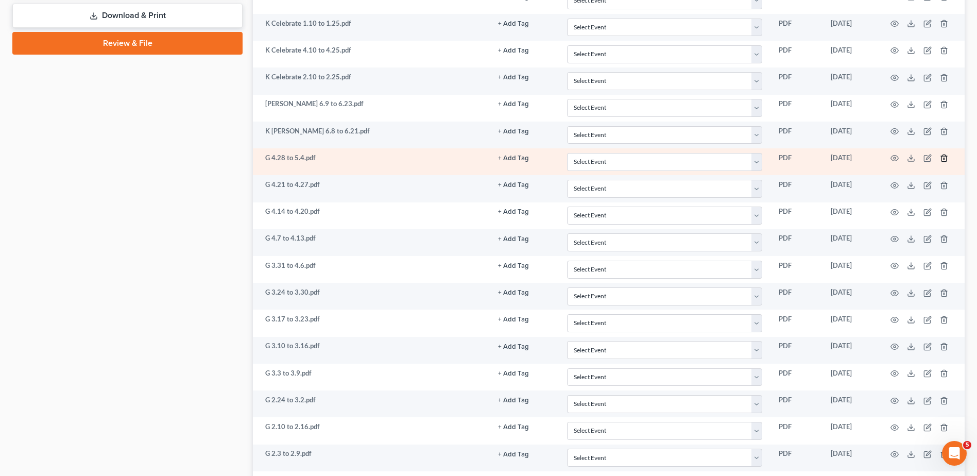
click at [943, 158] on line "button" at bounding box center [943, 159] width 0 height 2
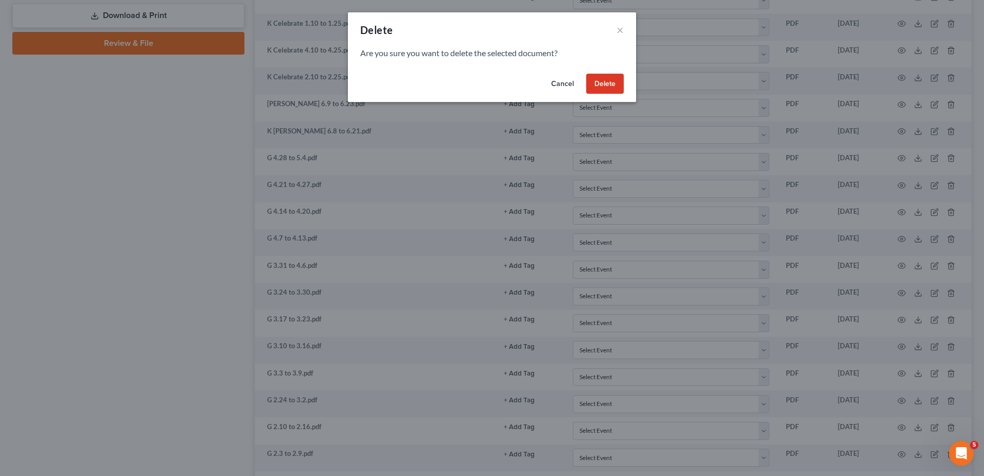
click at [602, 83] on button "Delete" at bounding box center [605, 84] width 38 height 21
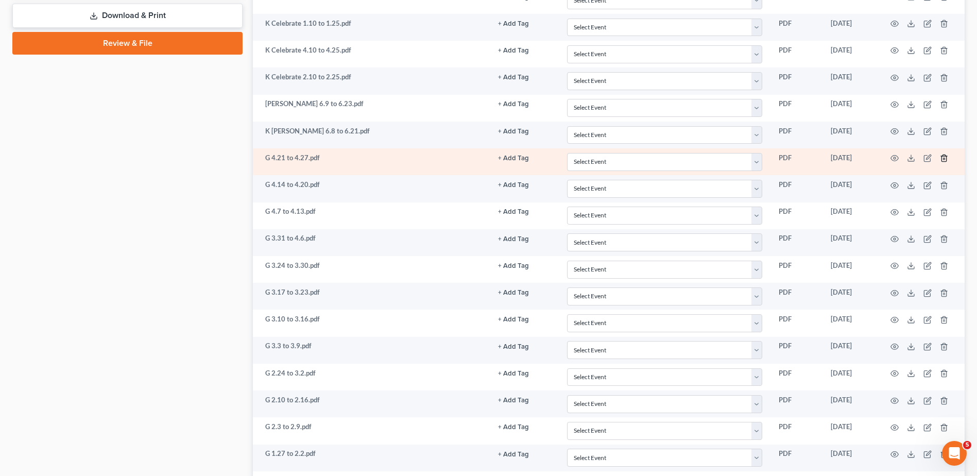
click at [943, 159] on line "button" at bounding box center [943, 159] width 0 height 2
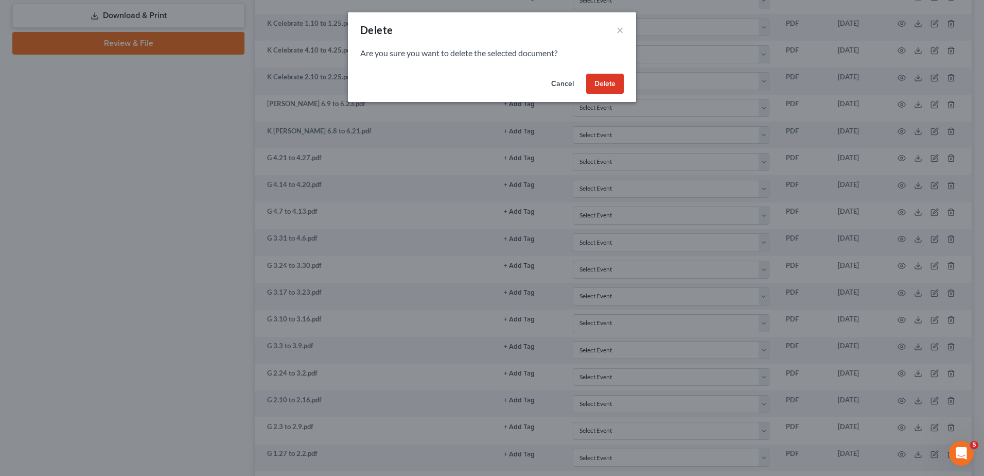
click at [607, 84] on button "Delete" at bounding box center [605, 84] width 38 height 21
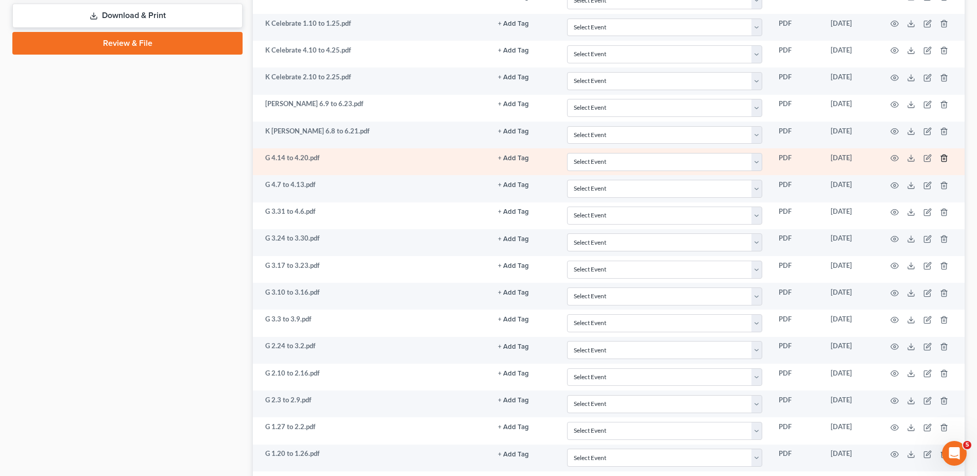
click at [942, 159] on icon "button" at bounding box center [944, 158] width 8 height 8
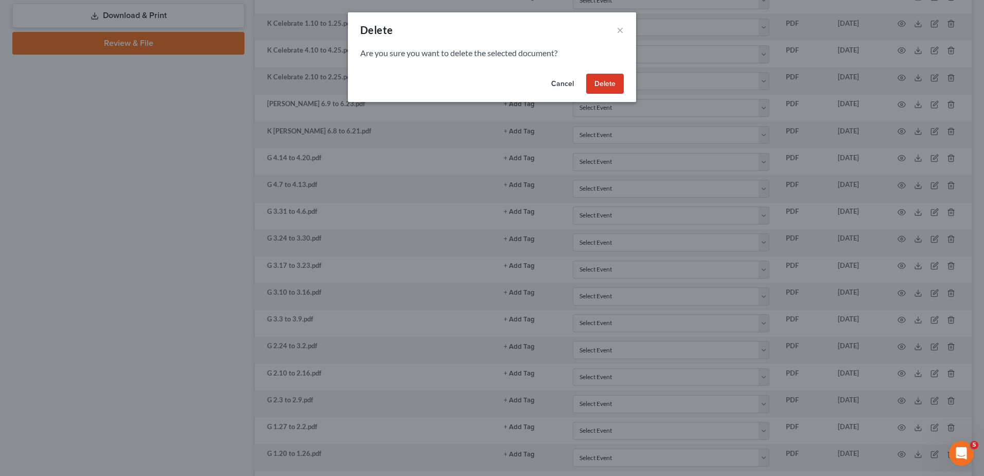
click at [613, 88] on button "Delete" at bounding box center [605, 84] width 38 height 21
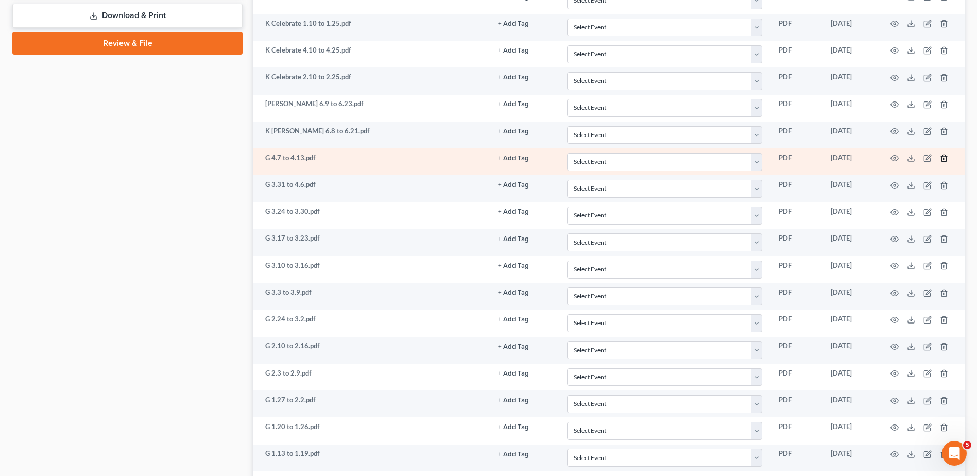
click at [942, 160] on icon "button" at bounding box center [943, 158] width 5 height 7
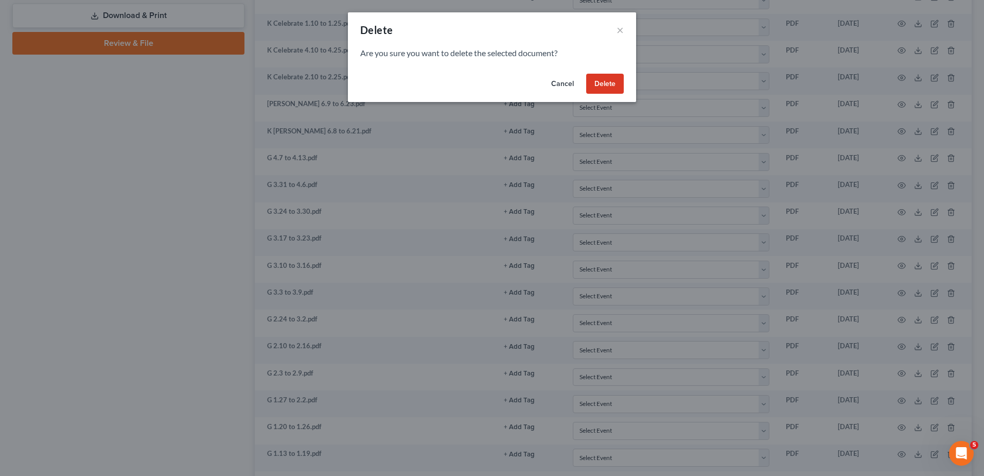
click at [610, 87] on button "Delete" at bounding box center [605, 84] width 38 height 21
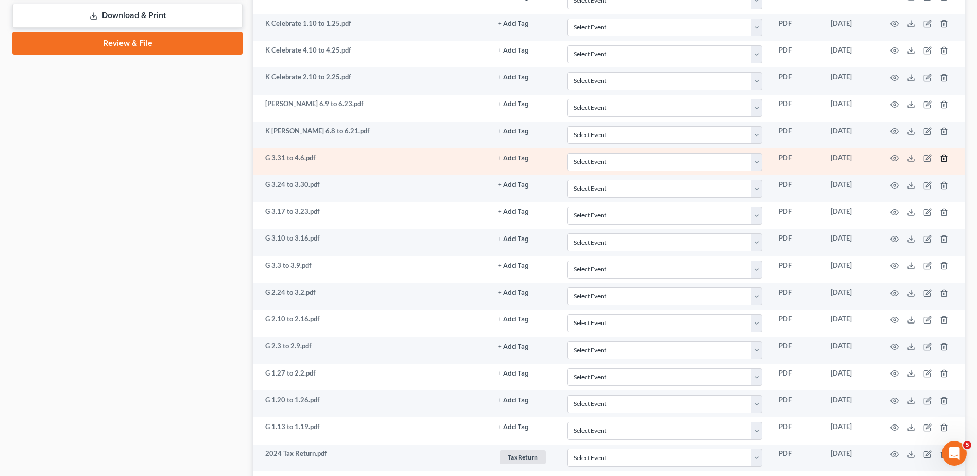
click at [942, 158] on icon "button" at bounding box center [944, 158] width 8 height 8
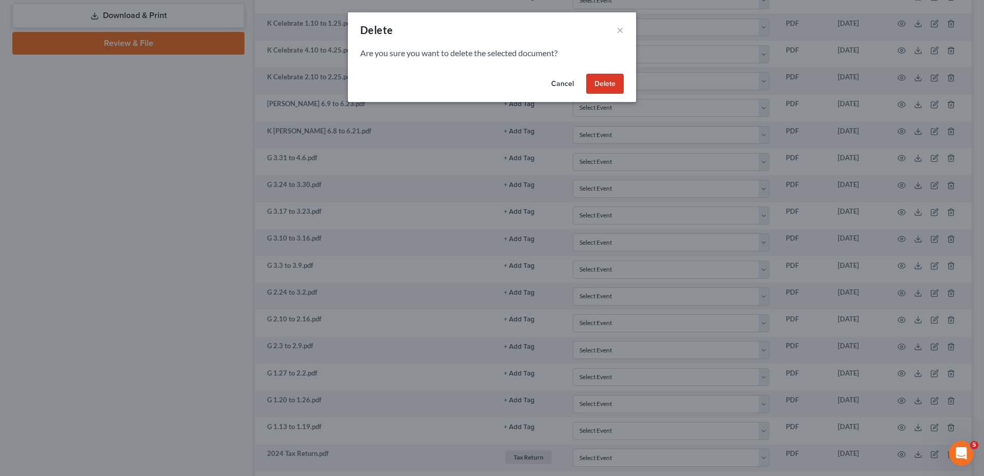
click at [608, 84] on button "Delete" at bounding box center [605, 84] width 38 height 21
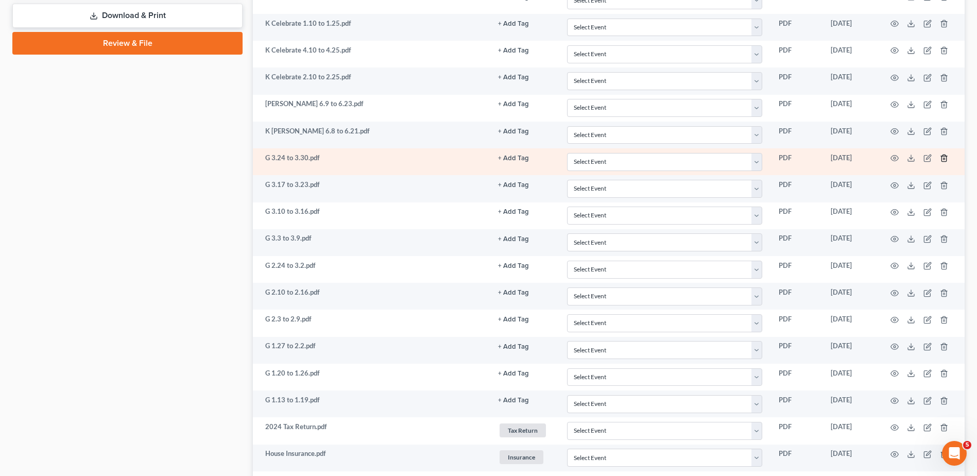
click at [942, 160] on icon "button" at bounding box center [943, 158] width 5 height 7
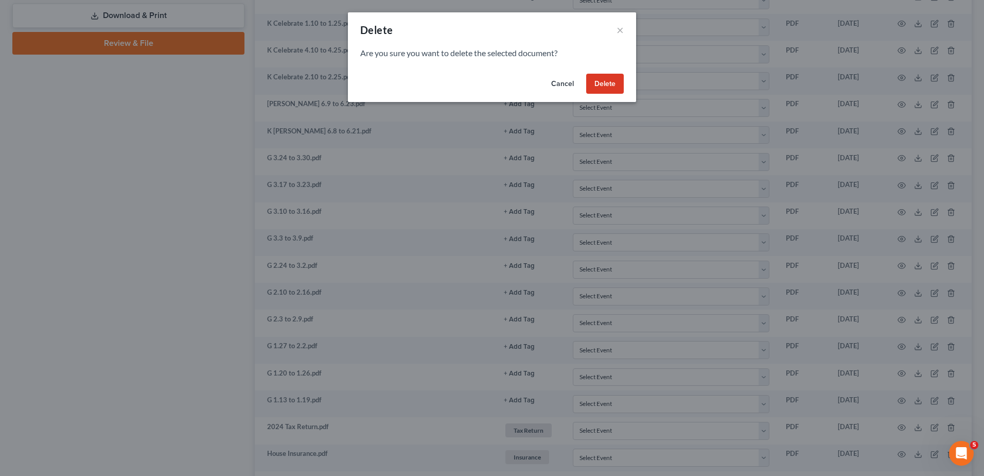
click at [612, 92] on button "Delete" at bounding box center [605, 84] width 38 height 21
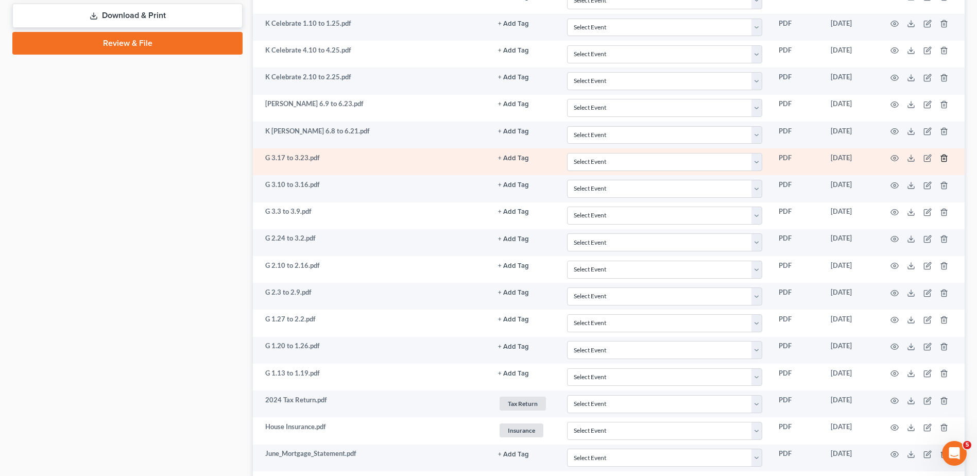
click at [943, 158] on line "button" at bounding box center [943, 159] width 0 height 2
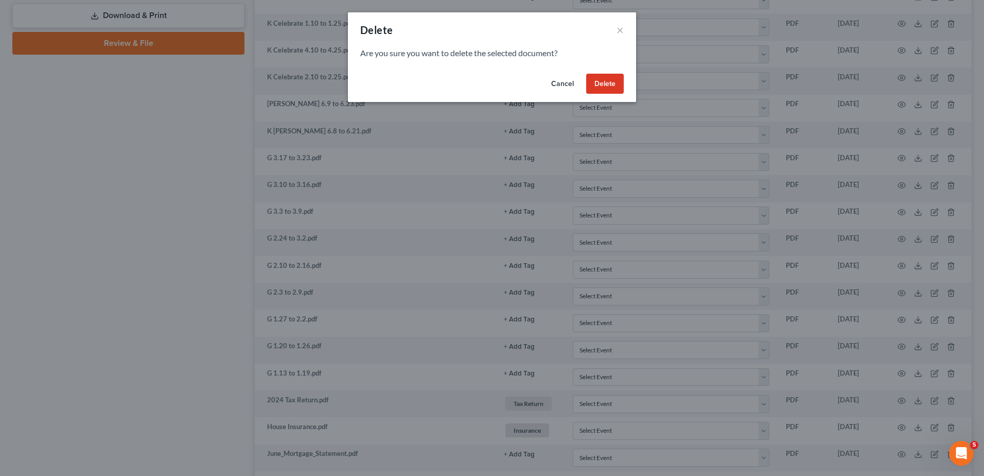
click at [599, 84] on button "Delete" at bounding box center [605, 84] width 38 height 21
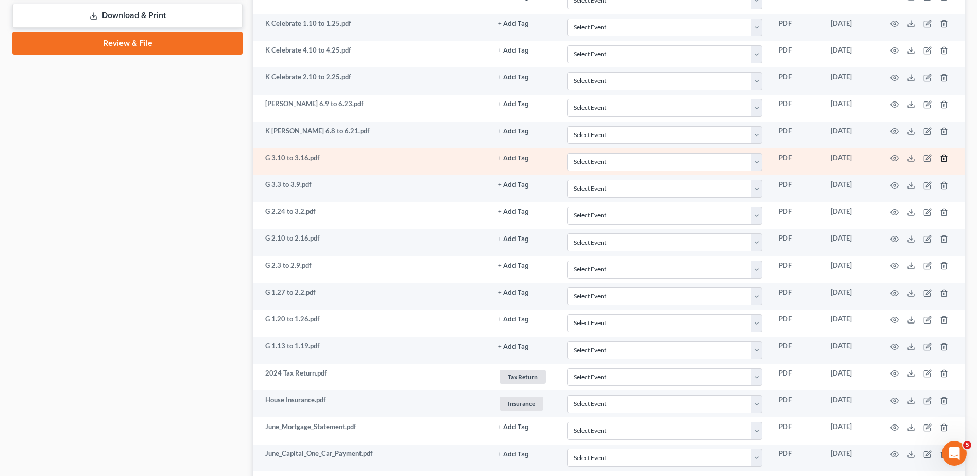
click at [943, 157] on icon "button" at bounding box center [944, 158] width 8 height 8
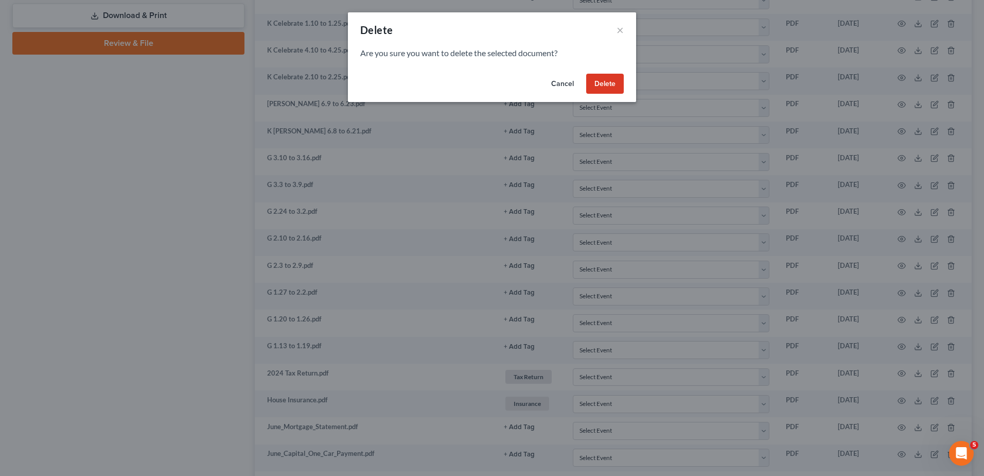
click at [604, 84] on button "Delete" at bounding box center [605, 84] width 38 height 21
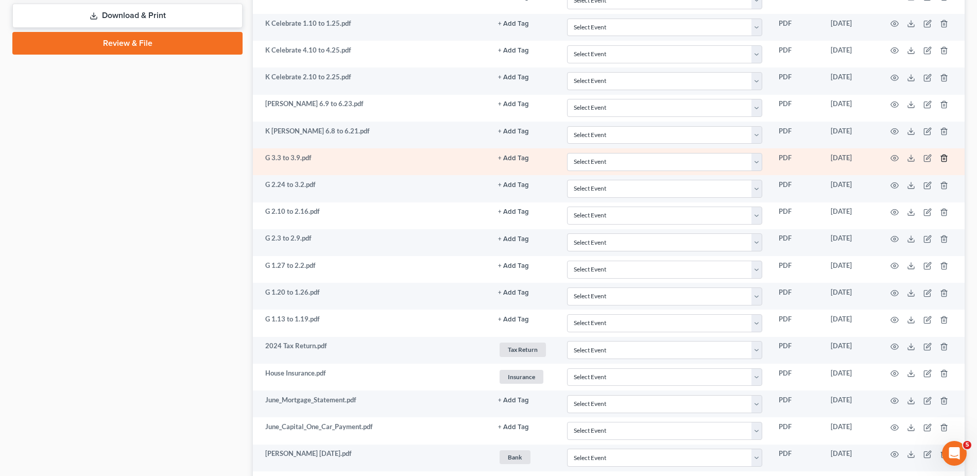
click at [943, 156] on icon "button" at bounding box center [943, 158] width 5 height 7
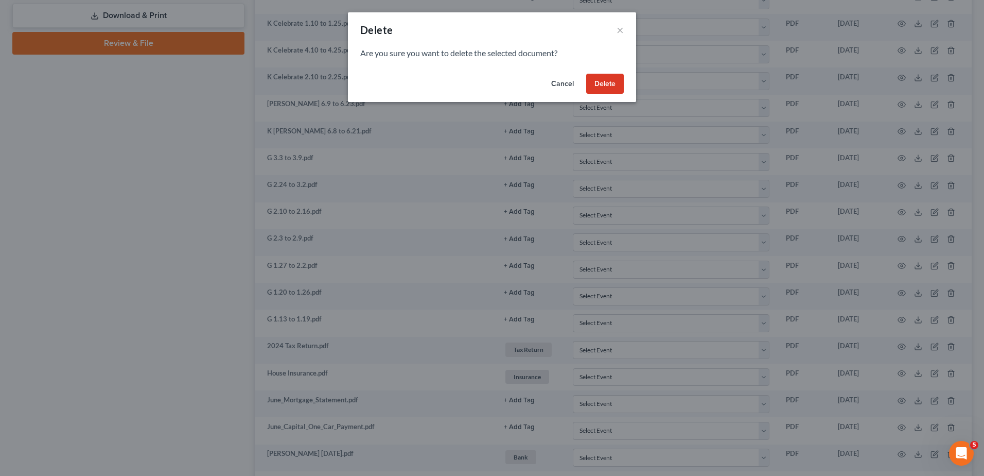
click at [608, 87] on button "Delete" at bounding box center [605, 84] width 38 height 21
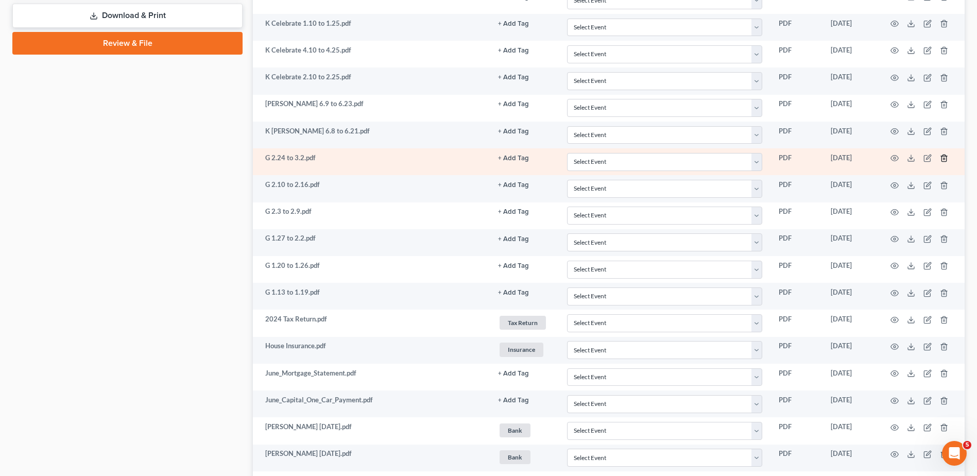
click at [943, 156] on polyline "button" at bounding box center [944, 156] width 6 height 0
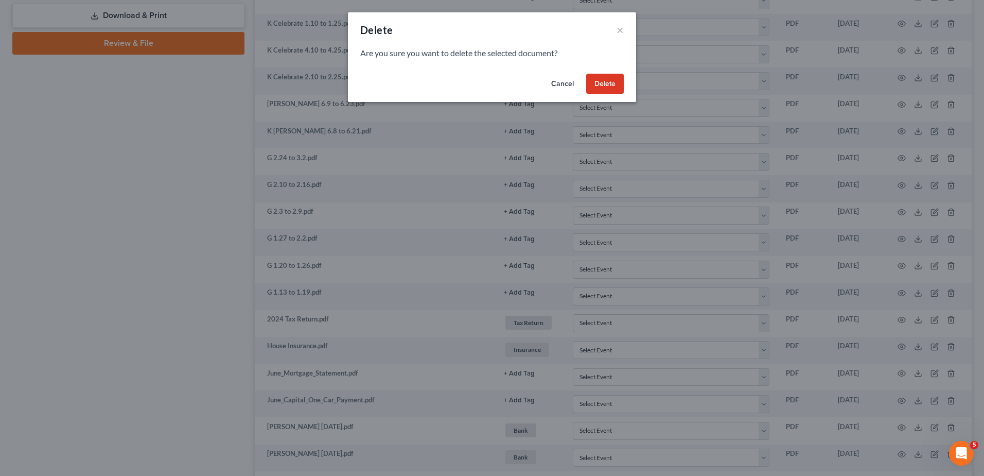
click at [594, 81] on button "Delete" at bounding box center [605, 84] width 38 height 21
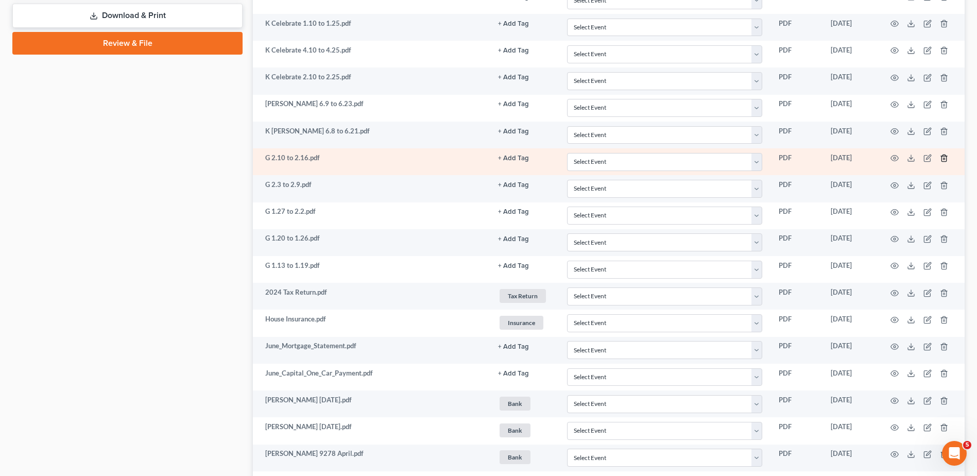
click at [942, 159] on icon "button" at bounding box center [943, 158] width 5 height 7
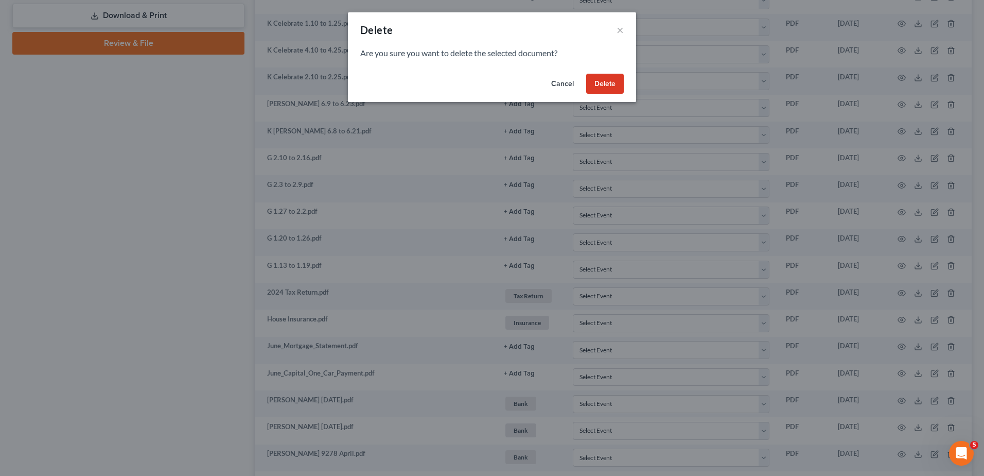
click at [609, 84] on button "Delete" at bounding box center [605, 84] width 38 height 21
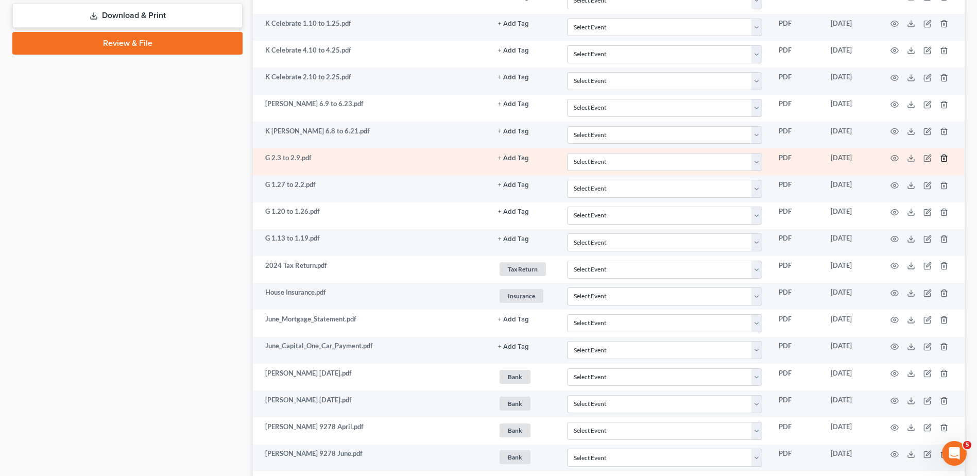
click at [943, 158] on icon "button" at bounding box center [944, 158] width 8 height 8
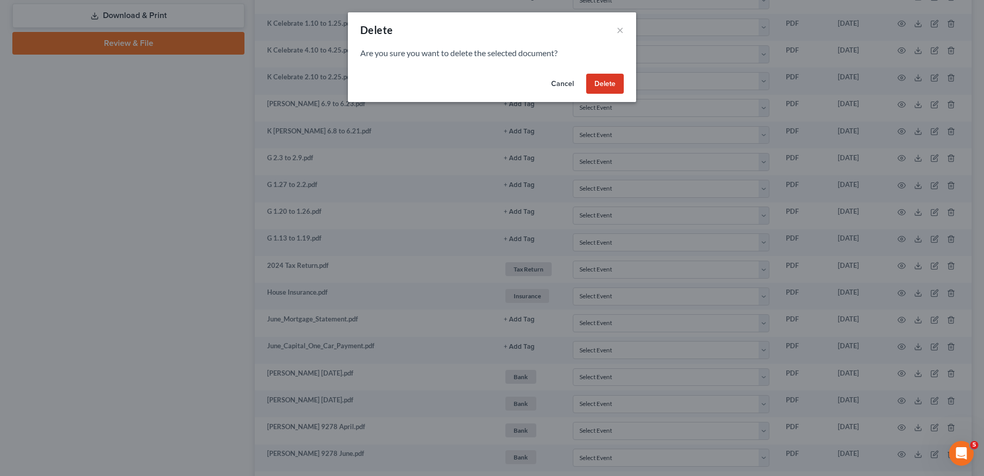
click at [610, 82] on button "Delete" at bounding box center [605, 84] width 38 height 21
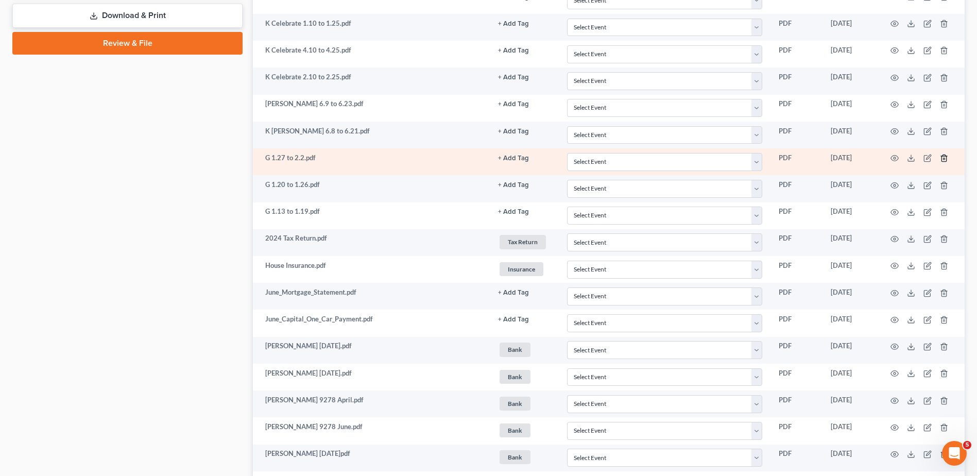
click at [943, 158] on line "button" at bounding box center [943, 159] width 0 height 2
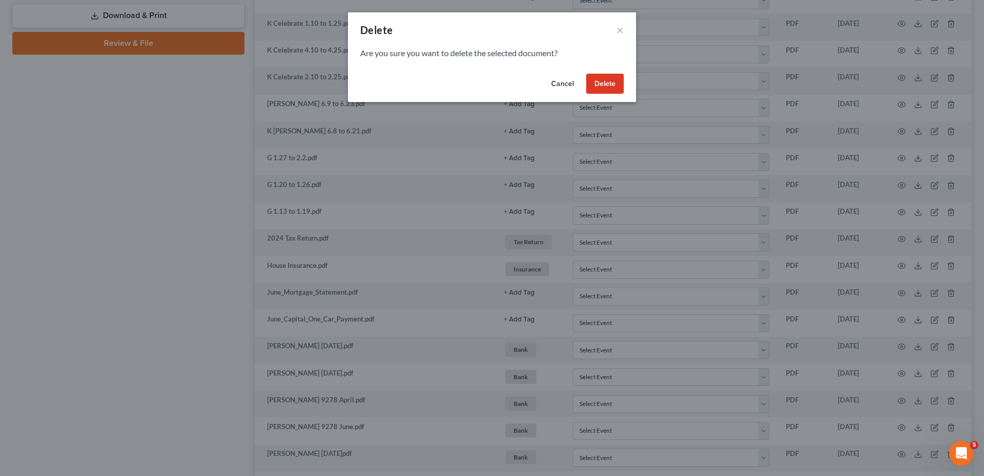
click at [607, 90] on button "Delete" at bounding box center [605, 84] width 38 height 21
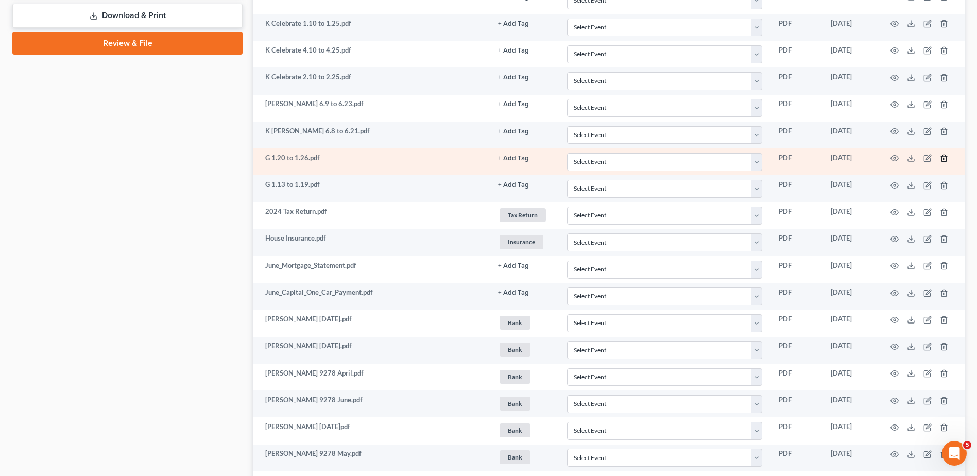
click at [942, 158] on icon "button" at bounding box center [944, 158] width 8 height 8
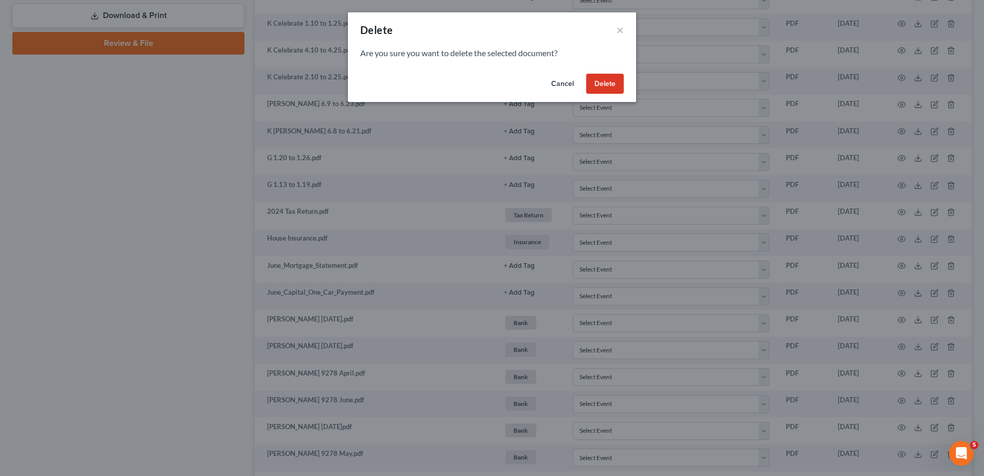
click at [599, 81] on button "Delete" at bounding box center [605, 84] width 38 height 21
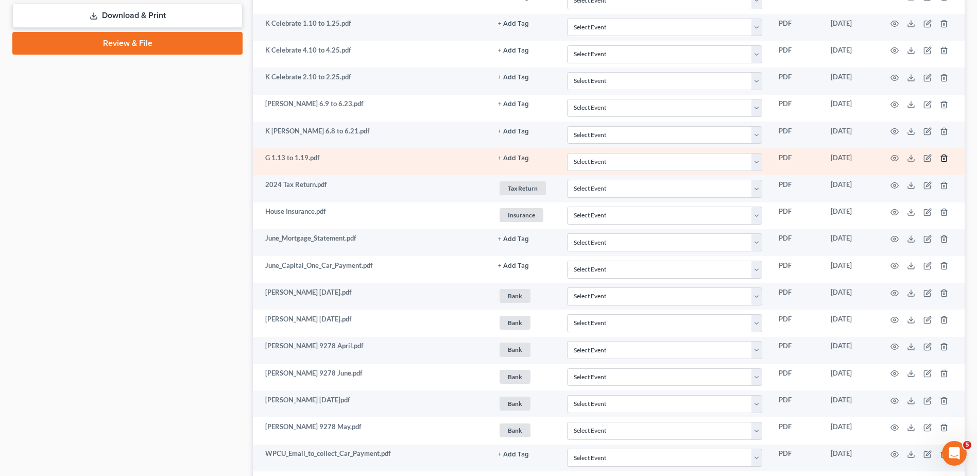
click at [943, 158] on icon "button" at bounding box center [944, 158] width 8 height 8
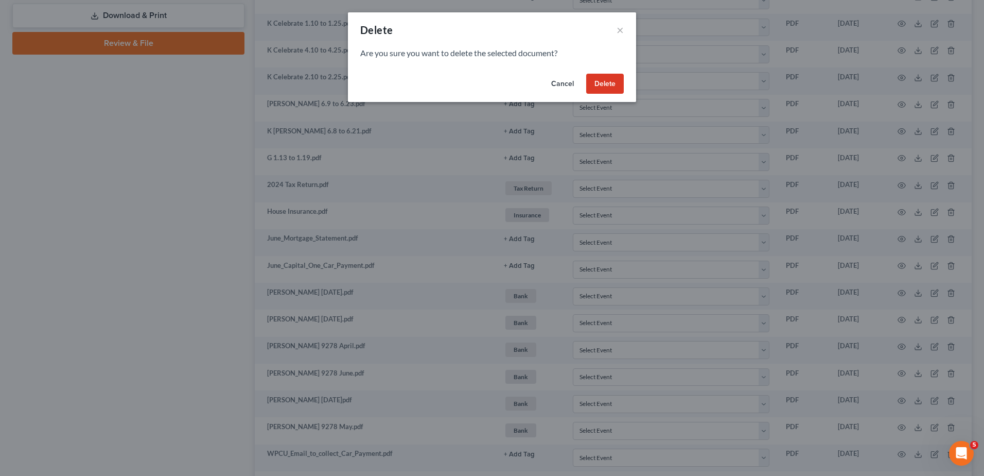
click at [611, 82] on button "Delete" at bounding box center [605, 84] width 38 height 21
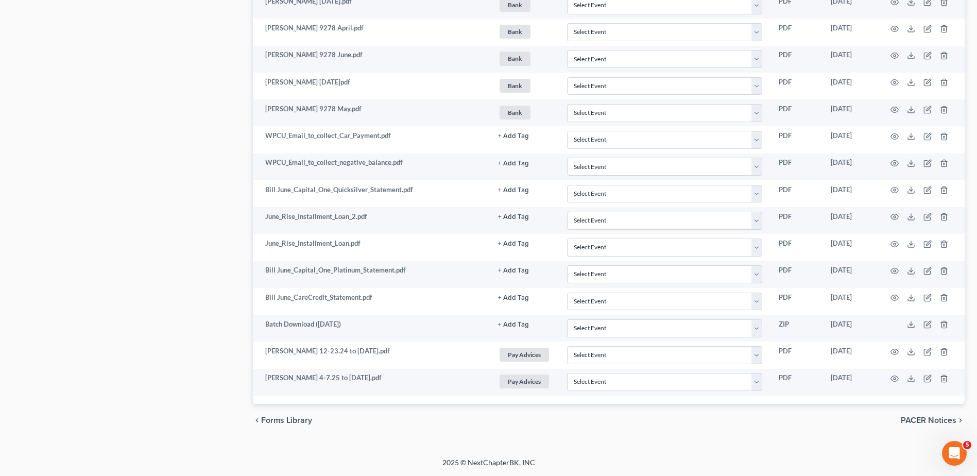
scroll to position [0, 0]
